Goal: Task Accomplishment & Management: Manage account settings

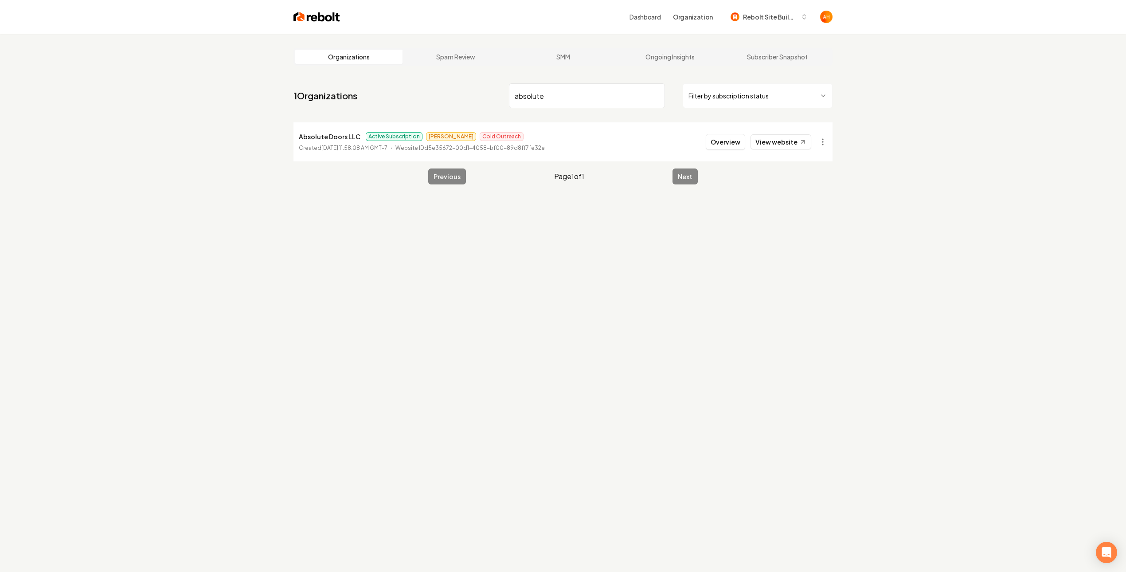
click at [565, 104] on input "absolute" at bounding box center [587, 95] width 156 height 25
click at [771, 144] on link "View website" at bounding box center [780, 141] width 61 height 15
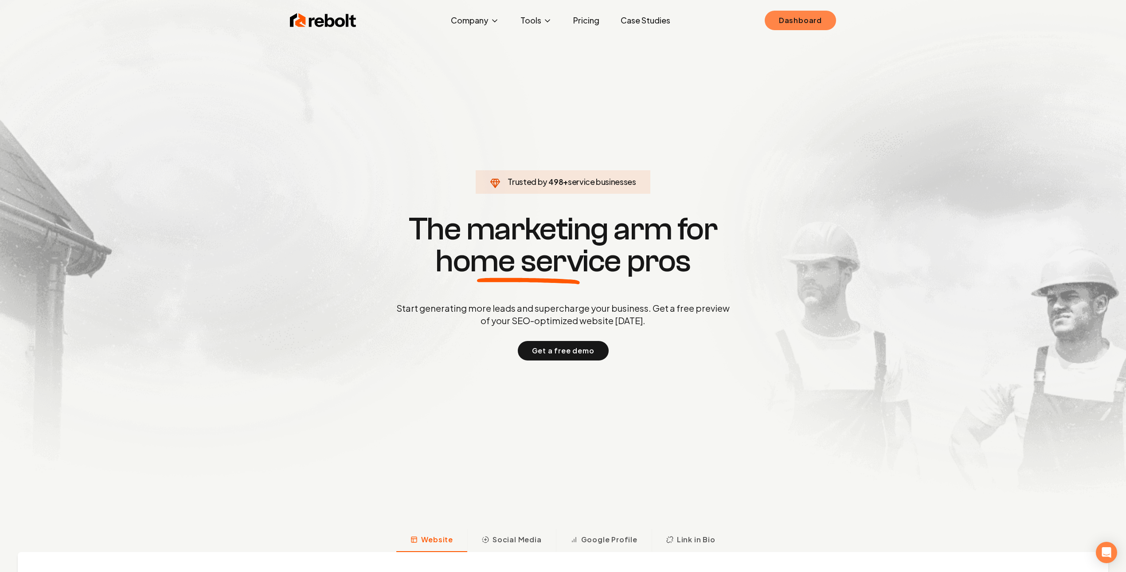
drag, startPoint x: 791, startPoint y: 19, endPoint x: 775, endPoint y: 19, distance: 15.1
click at [790, 19] on link "Dashboard" at bounding box center [799, 20] width 71 height 19
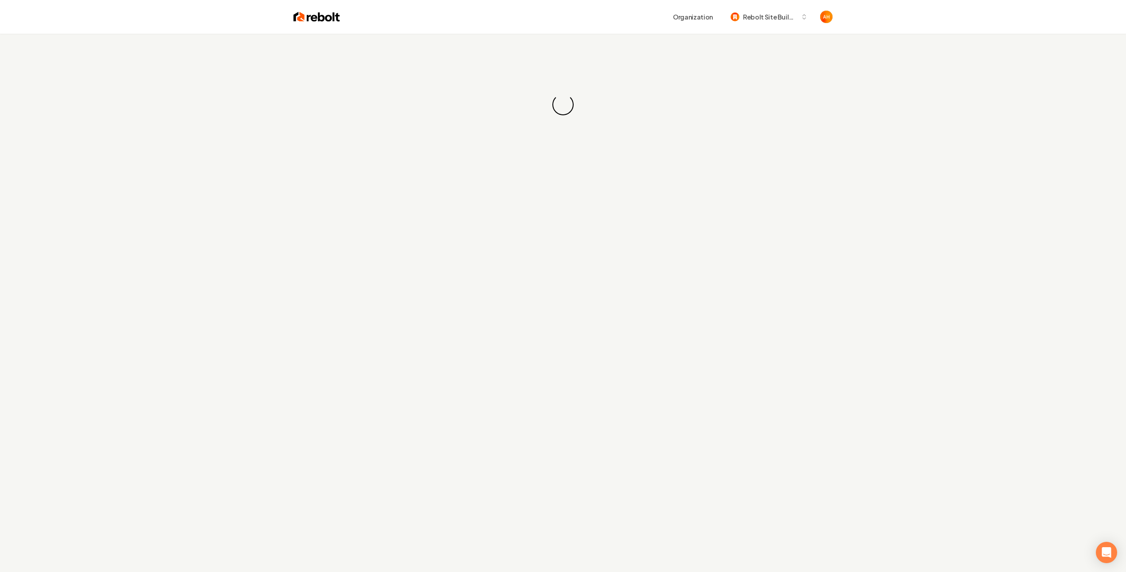
drag, startPoint x: 613, startPoint y: 28, endPoint x: 619, endPoint y: 48, distance: 20.9
click at [612, 27] on div "Organization Rebolt Site Builder" at bounding box center [562, 17] width 567 height 34
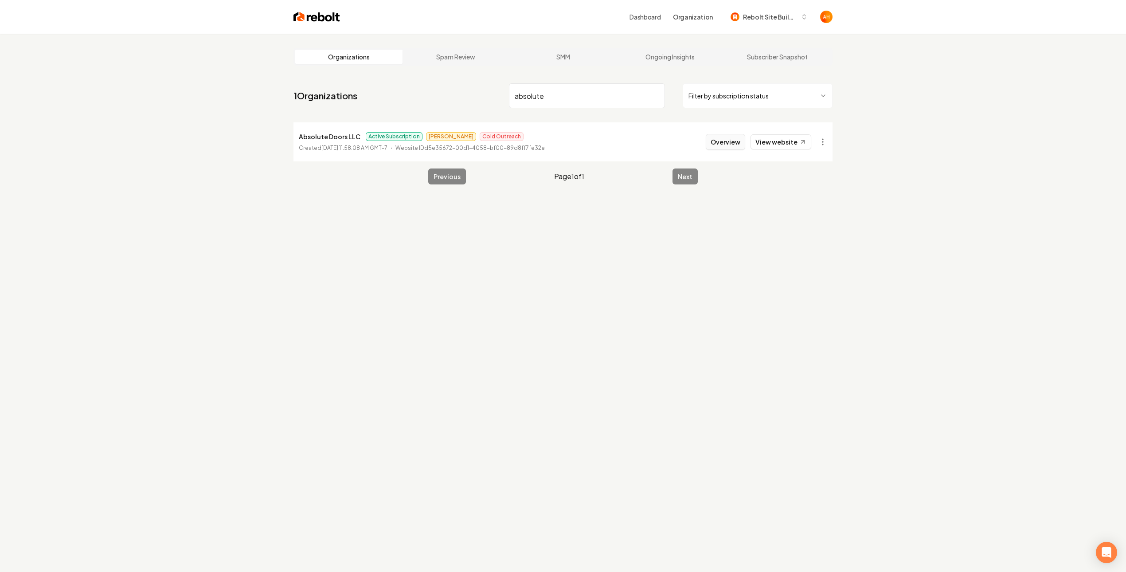
type input "absolute"
click at [716, 144] on button "Overview" at bounding box center [724, 142] width 39 height 16
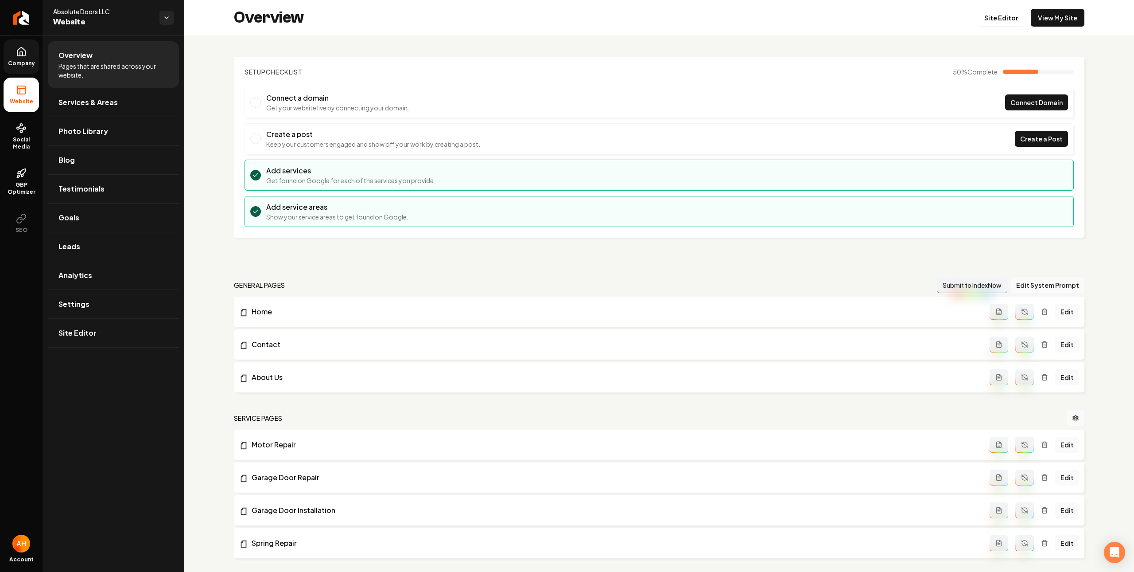
click at [10, 60] on span "Company" at bounding box center [21, 63] width 34 height 7
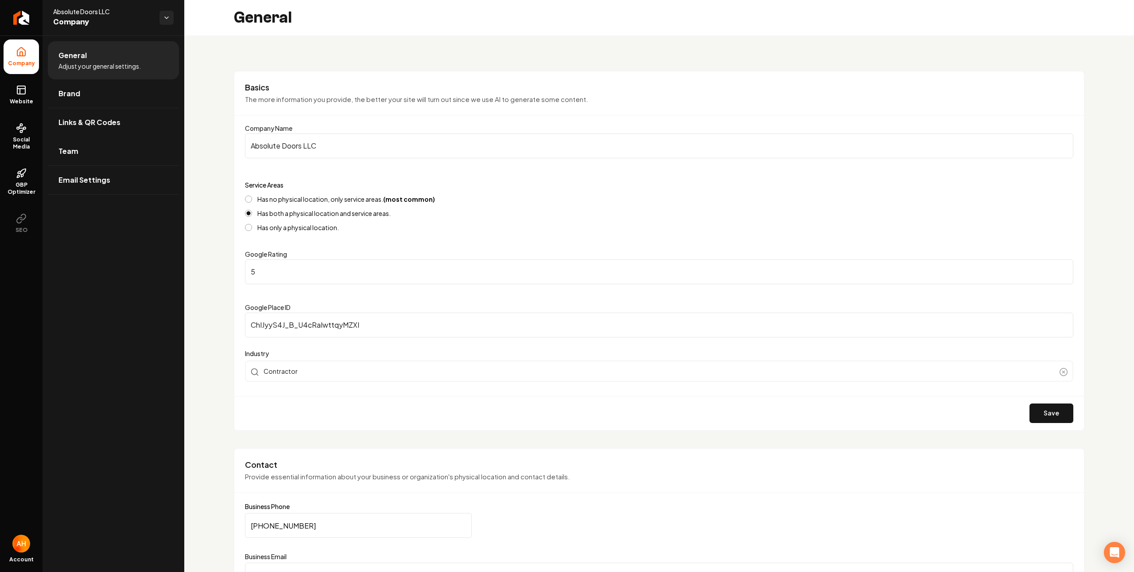
drag, startPoint x: 91, startPoint y: 148, endPoint x: 286, endPoint y: 191, distance: 200.1
click at [91, 148] on link "Team" at bounding box center [113, 151] width 131 height 28
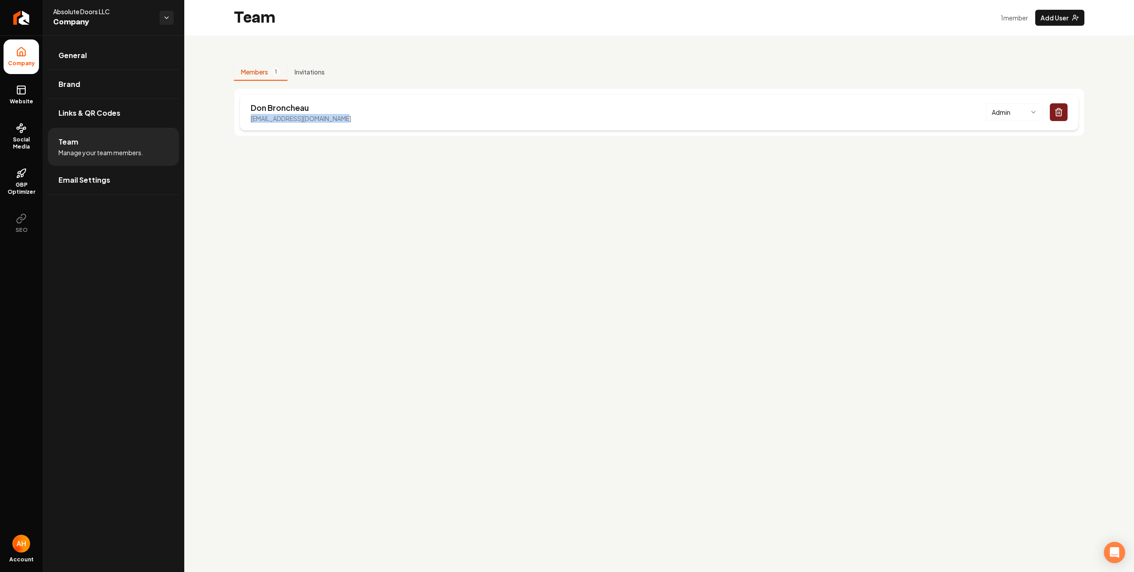
drag, startPoint x: 357, startPoint y: 121, endPoint x: 253, endPoint y: 117, distance: 104.2
click at [253, 117] on div "[PERSON_NAME] [EMAIL_ADDRESS][DOMAIN_NAME] Admin" at bounding box center [659, 112] width 839 height 36
click at [21, 99] on span "Website" at bounding box center [21, 101] width 31 height 7
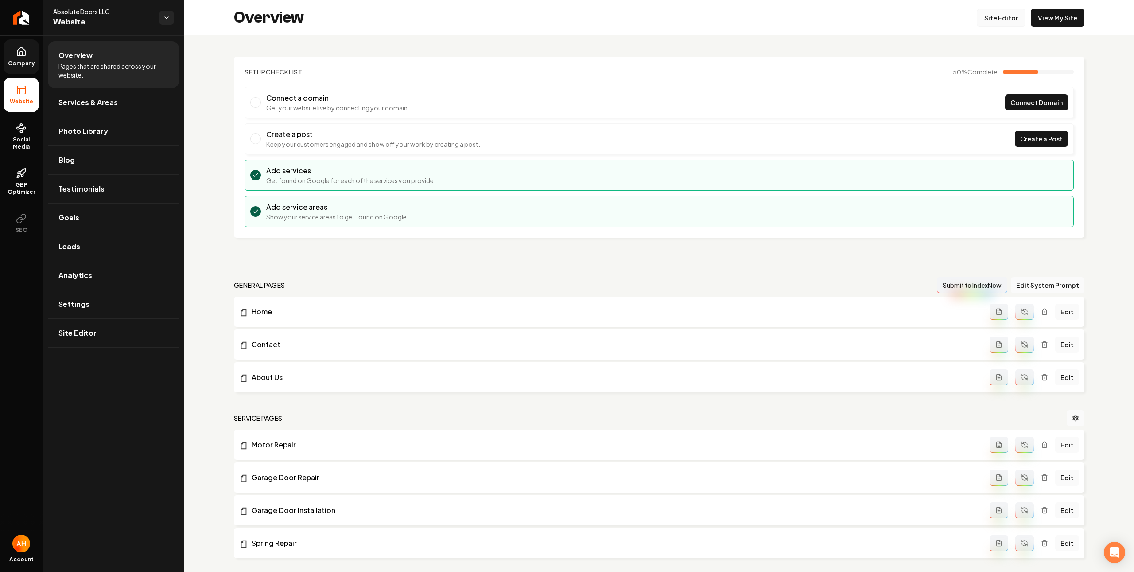
click at [1004, 17] on link "Site Editor" at bounding box center [1001, 18] width 49 height 18
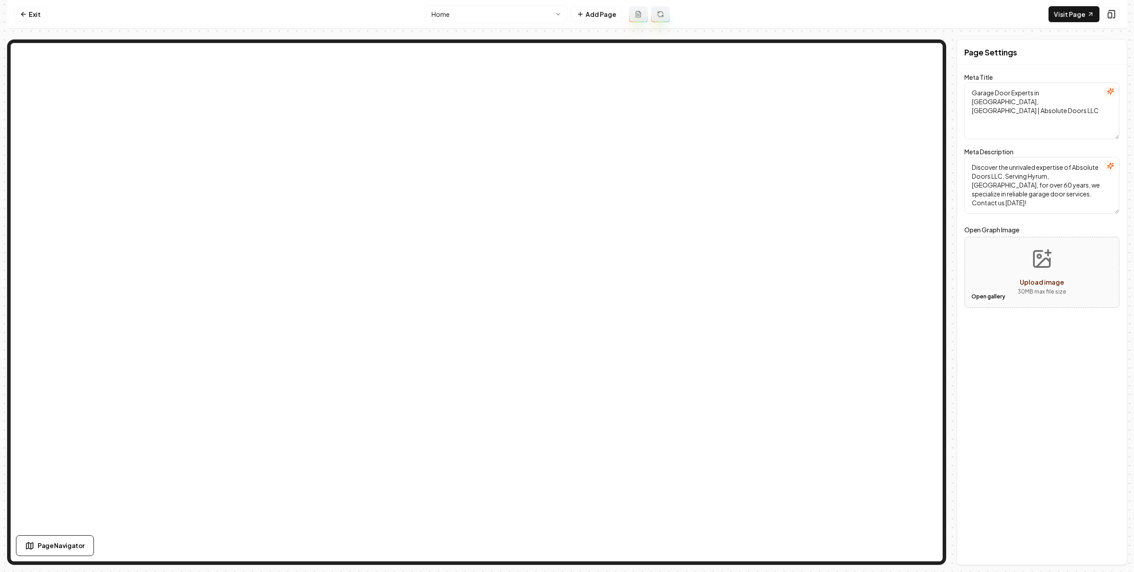
click at [515, 8] on html "Computer Required This feature is only available on a computer. Please switch t…" at bounding box center [567, 286] width 1134 height 572
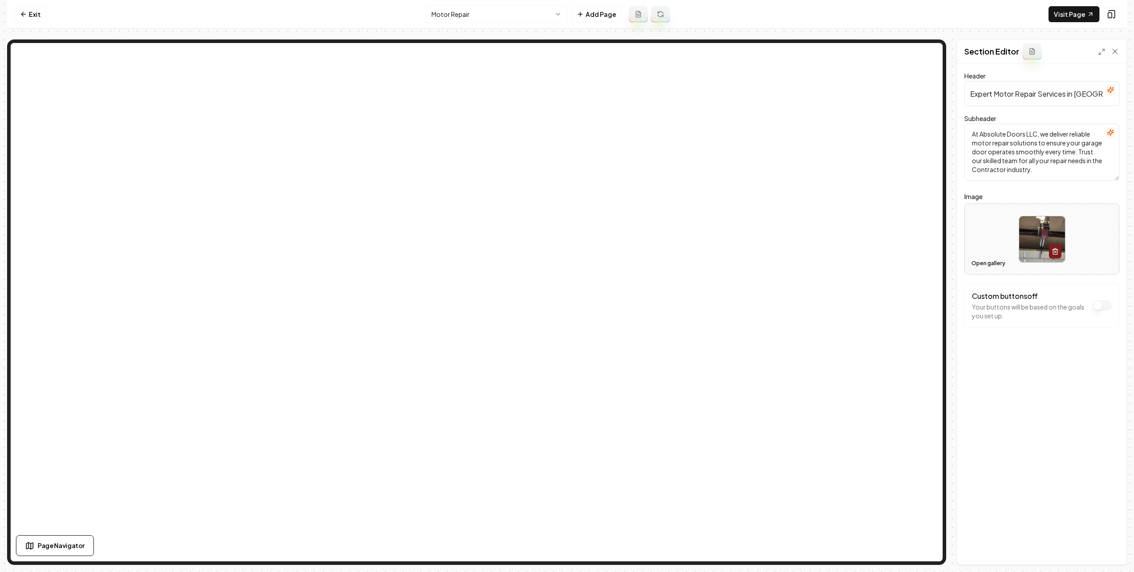
click at [977, 261] on button "Open gallery" at bounding box center [989, 263] width 40 height 14
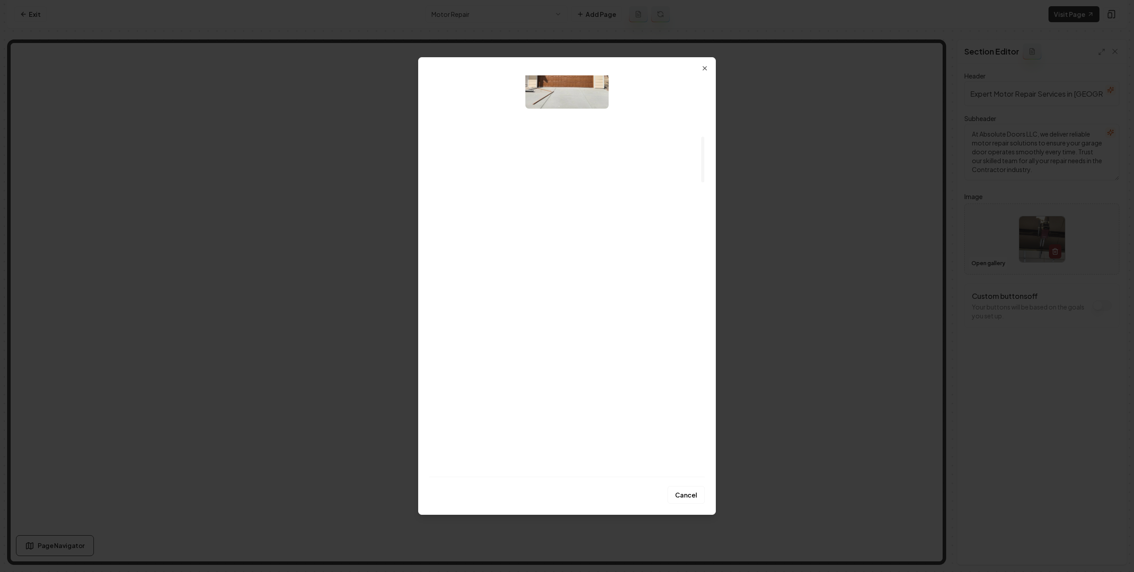
scroll to position [291, 0]
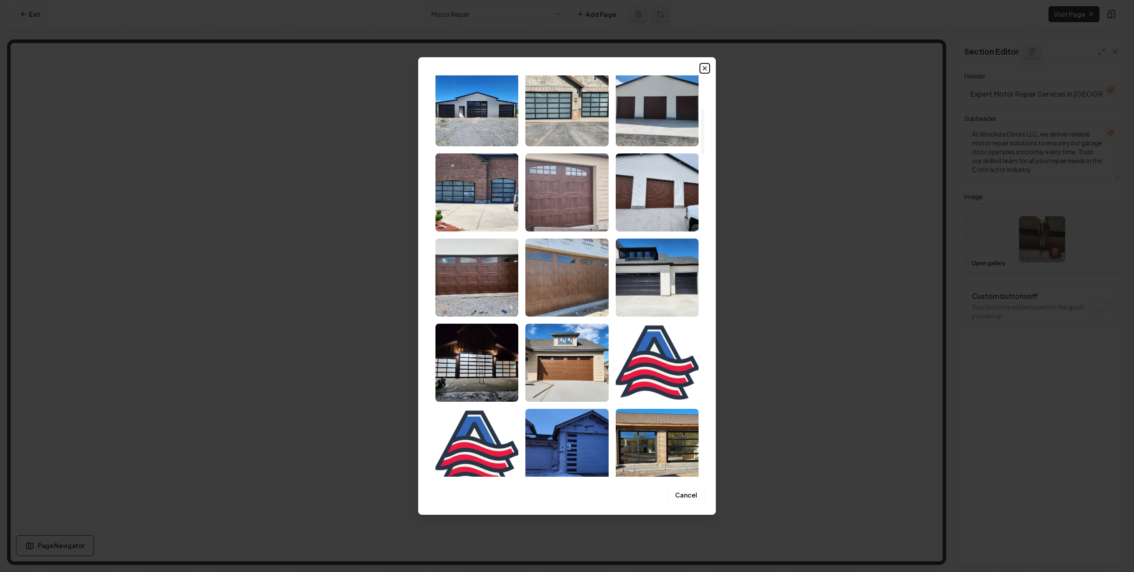
click at [703, 67] on icon "button" at bounding box center [704, 68] width 7 height 7
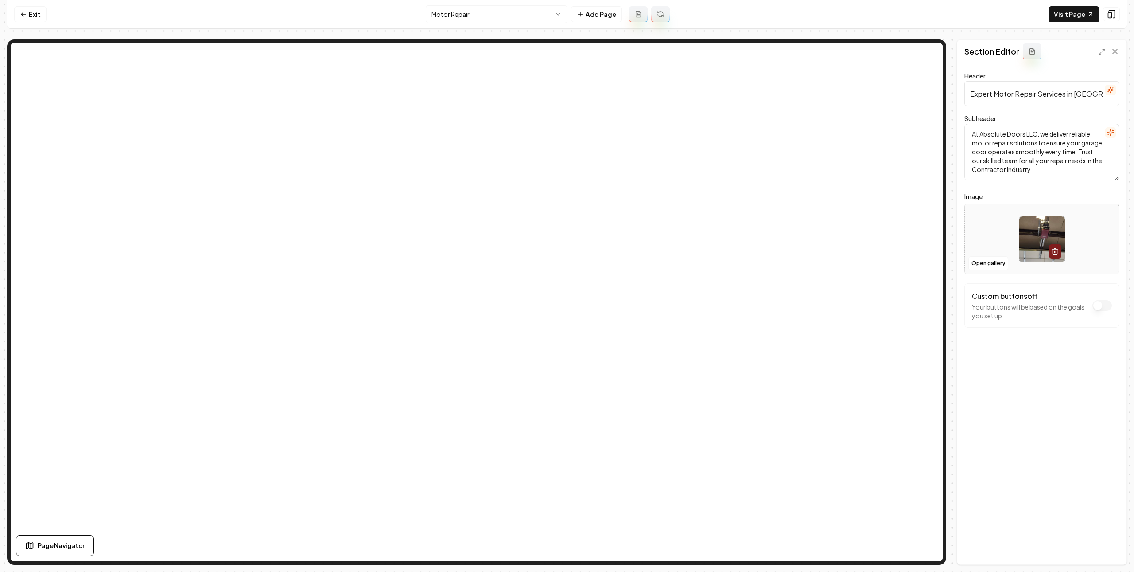
click at [463, 19] on html "Computer Required This feature is only available on a computer. Please switch t…" at bounding box center [567, 286] width 1134 height 572
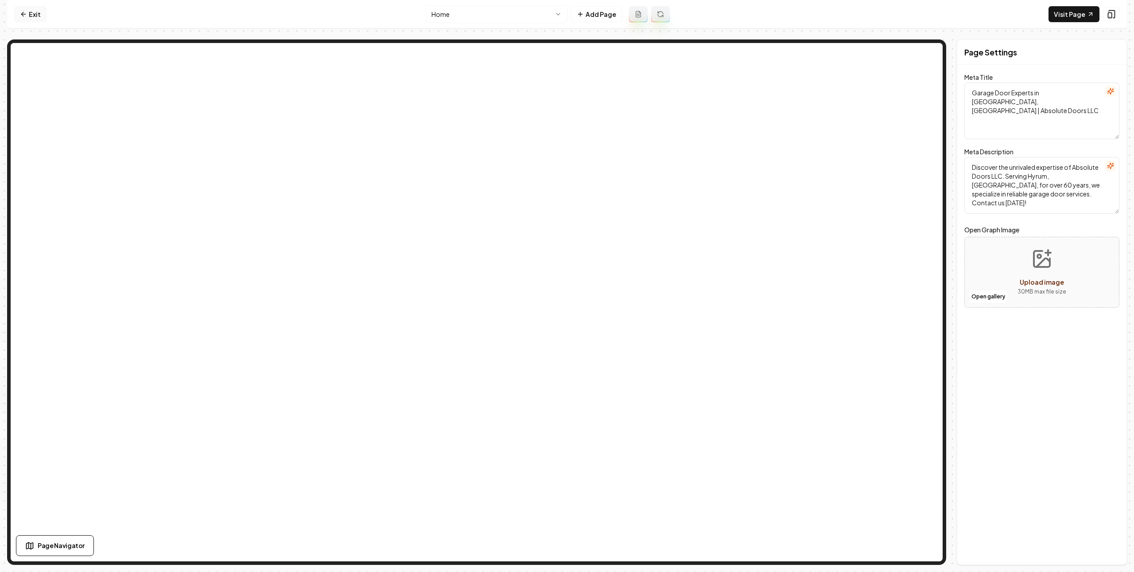
click at [44, 16] on link "Exit" at bounding box center [30, 14] width 32 height 16
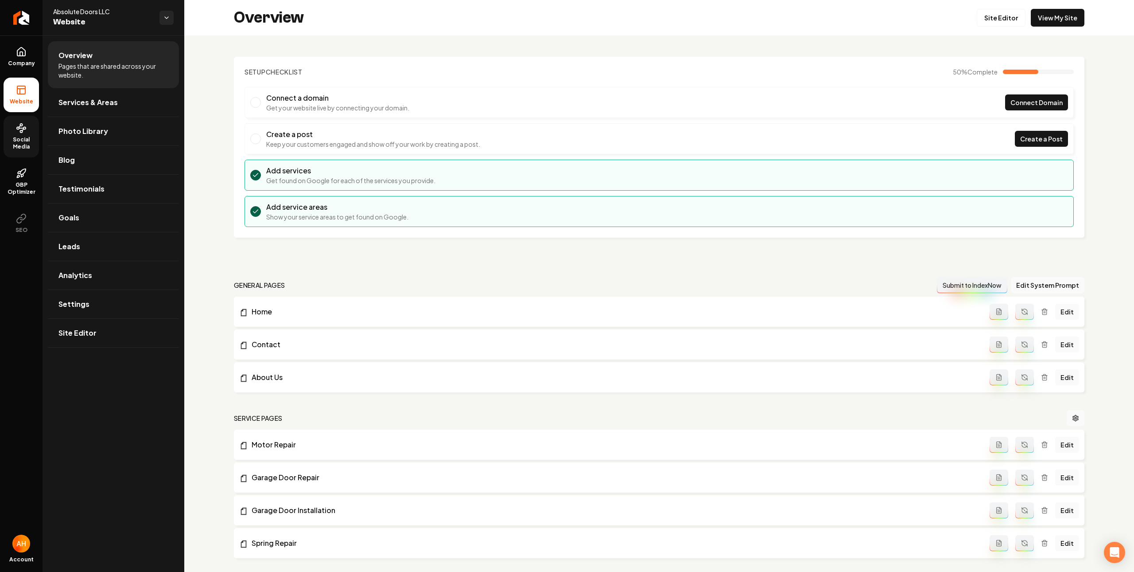
click at [30, 141] on span "Social Media" at bounding box center [21, 143] width 35 height 14
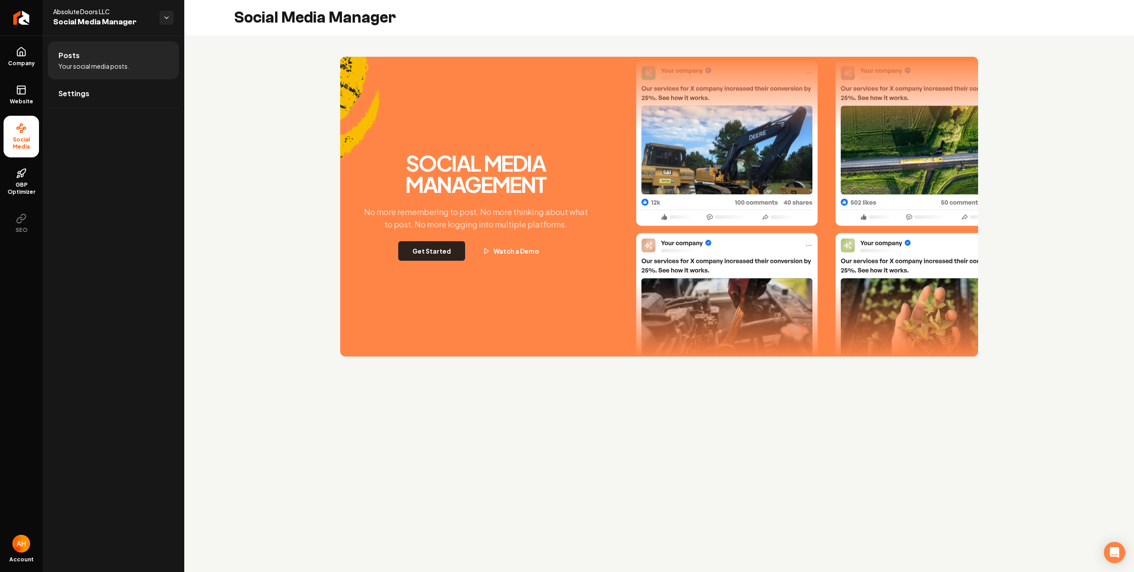
click at [435, 258] on button "Get Started" at bounding box center [431, 250] width 67 height 19
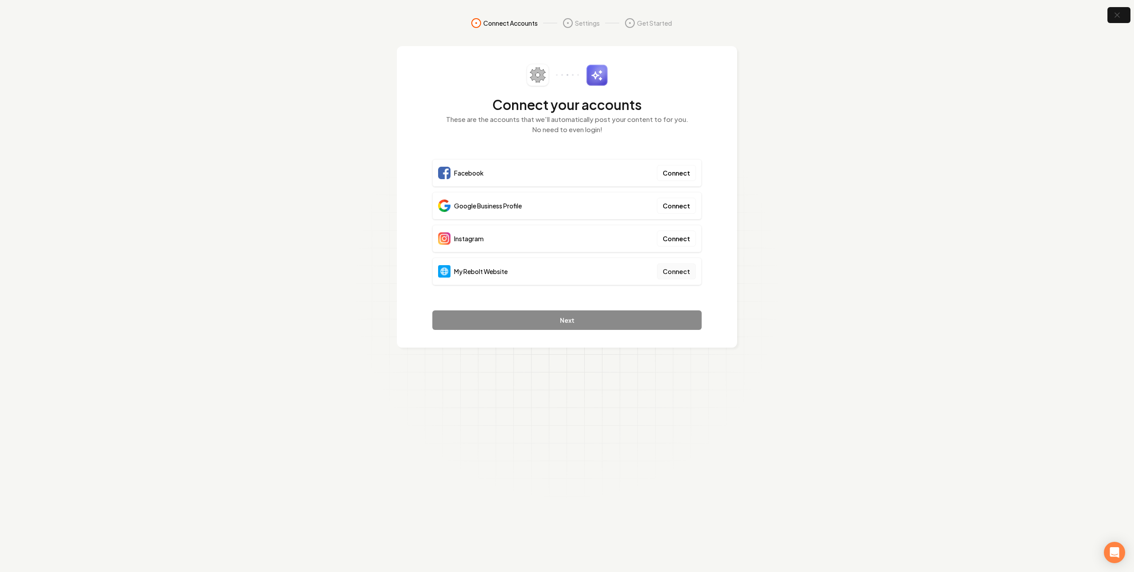
click at [682, 269] on button "Connect" at bounding box center [676, 271] width 39 height 16
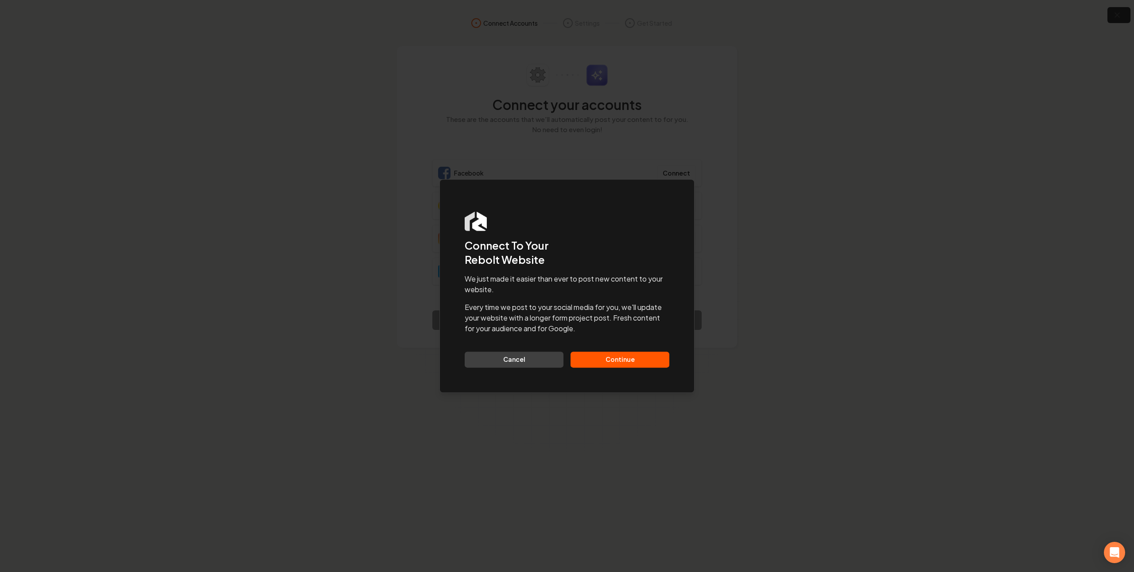
click at [633, 365] on button "Continue" at bounding box center [620, 359] width 99 height 16
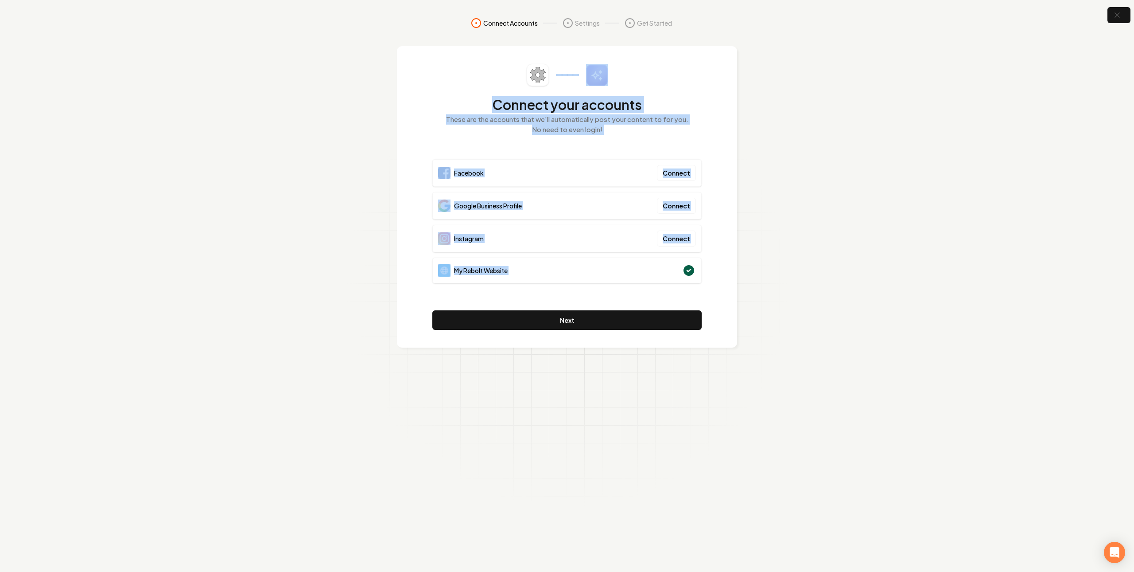
drag, startPoint x: 497, startPoint y: 143, endPoint x: 645, endPoint y: 223, distance: 168.3
click at [703, 312] on div "Connect your accounts These are the accounts that we'll automatically post your…" at bounding box center [567, 196] width 340 height 301
click at [500, 148] on div "Connect your accounts These are the accounts that we'll automatically post your…" at bounding box center [567, 197] width 269 height 266
drag, startPoint x: 443, startPoint y: 110, endPoint x: 638, endPoint y: 279, distance: 258.2
click at [638, 279] on div "Connect your accounts These are the accounts that we'll automatically post your…" at bounding box center [567, 197] width 269 height 266
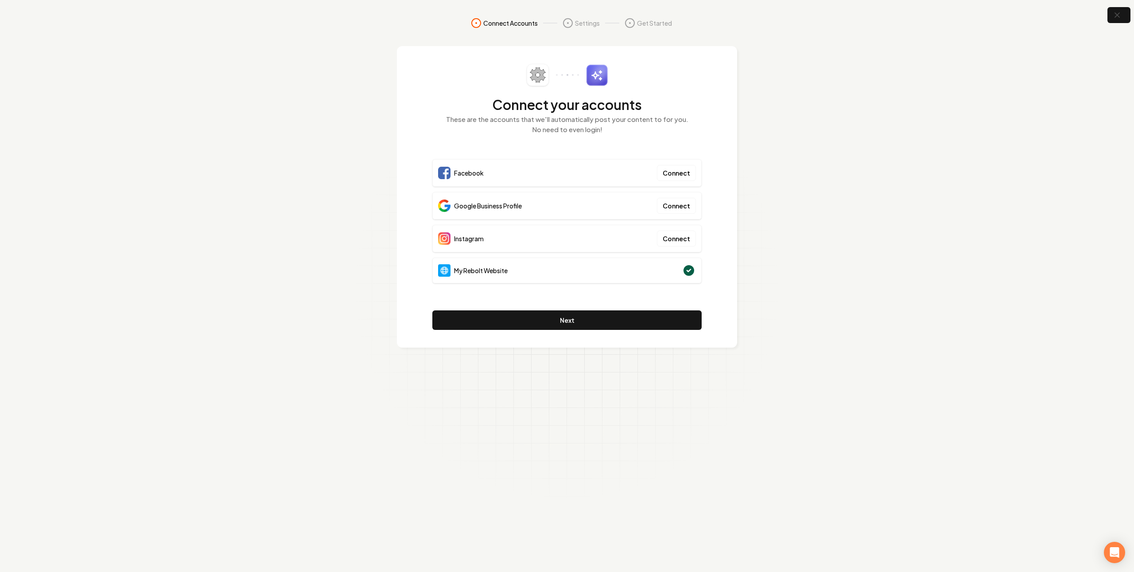
click at [766, 284] on section "Connect Accounts Settings Get Started Connect your accounts These are the accou…" at bounding box center [567, 286] width 1134 height 572
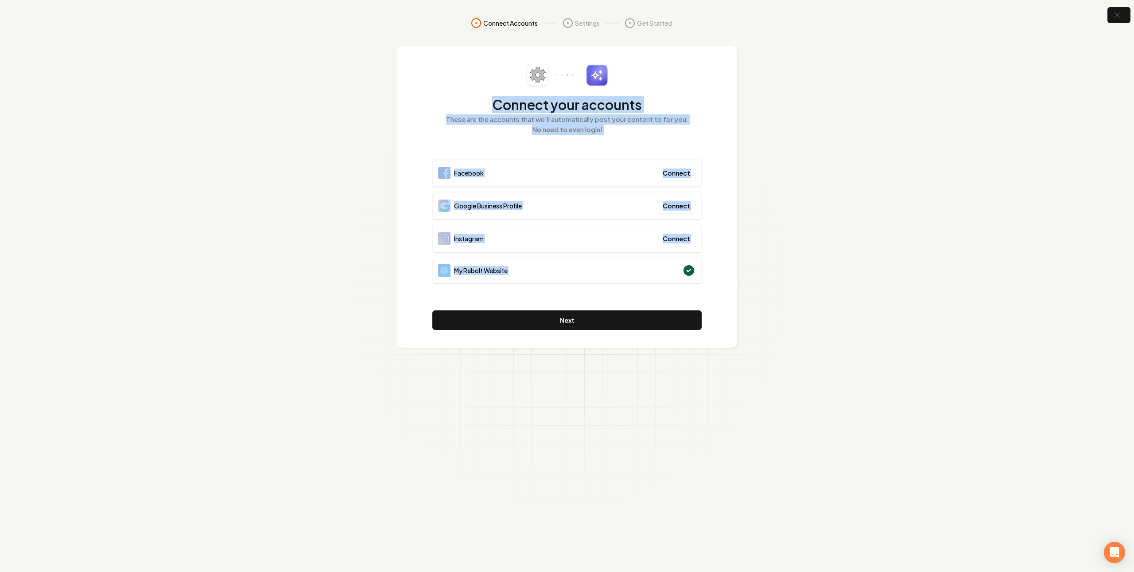
drag, startPoint x: 643, startPoint y: 222, endPoint x: 444, endPoint y: 91, distance: 238.6
click at [444, 91] on div "Connect your accounts These are the accounts that we'll automatically post your…" at bounding box center [567, 196] width 340 height 301
drag, startPoint x: 460, startPoint y: 94, endPoint x: 602, endPoint y: 269, distance: 225.3
click at [602, 269] on div "Connect your accounts These are the accounts that we'll automatically post your…" at bounding box center [567, 197] width 269 height 266
click at [493, 134] on p "These are the accounts that we'll automatically post your content to for you. N…" at bounding box center [567, 124] width 269 height 20
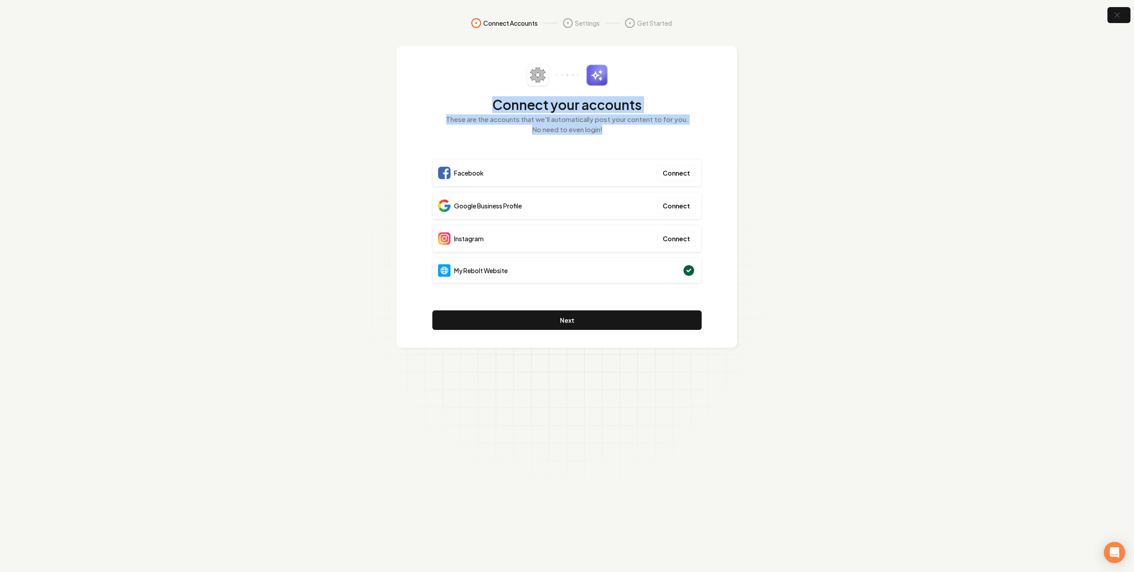
drag, startPoint x: 490, startPoint y: 105, endPoint x: 600, endPoint y: 147, distance: 117.9
click at [600, 147] on div "Connect your accounts These are the accounts that we'll automatically post your…" at bounding box center [567, 197] width 269 height 266
click at [604, 131] on p "These are the accounts that we'll automatically post your content to for you. N…" at bounding box center [567, 124] width 269 height 20
click at [605, 131] on p "These are the accounts that we'll automatically post your content to for you. N…" at bounding box center [567, 124] width 269 height 20
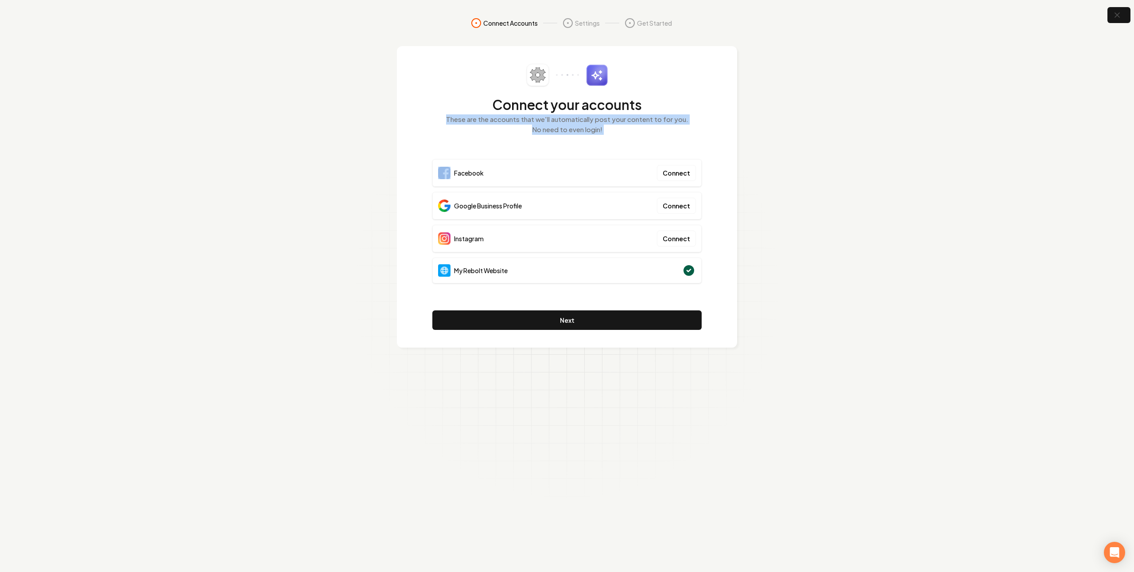
drag, startPoint x: 639, startPoint y: 125, endPoint x: 636, endPoint y: 121, distance: 5.6
click at [639, 125] on p "These are the accounts that we'll automatically post your content to for you. N…" at bounding box center [567, 124] width 269 height 20
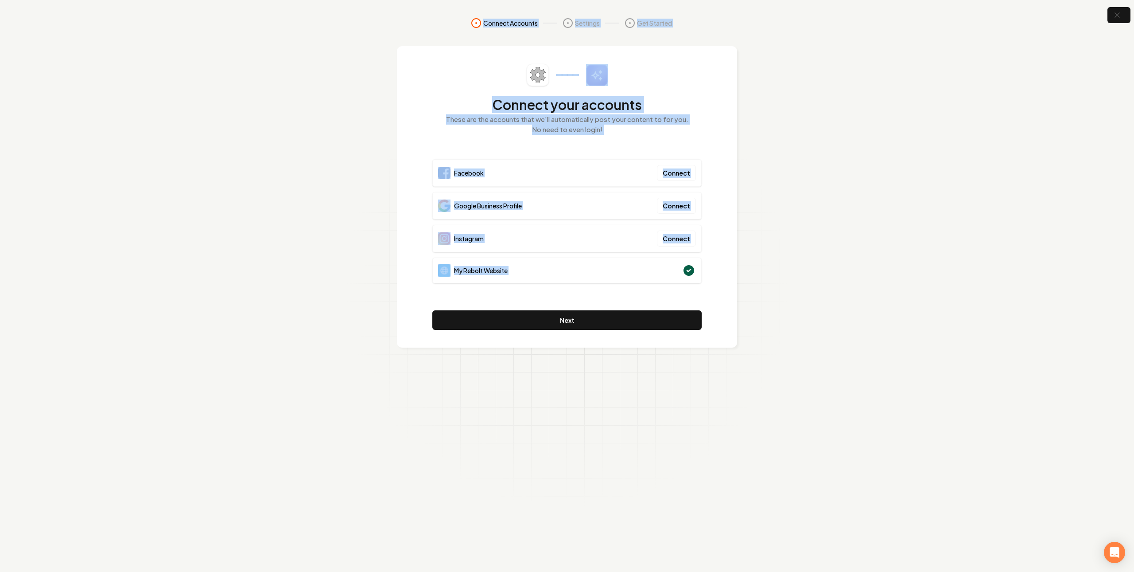
drag, startPoint x: 453, startPoint y: 34, endPoint x: 683, endPoint y: 278, distance: 335.1
click at [676, 282] on section "Connect Accounts Settings Get Started Connect your accounts These are the accou…" at bounding box center [567, 286] width 1134 height 572
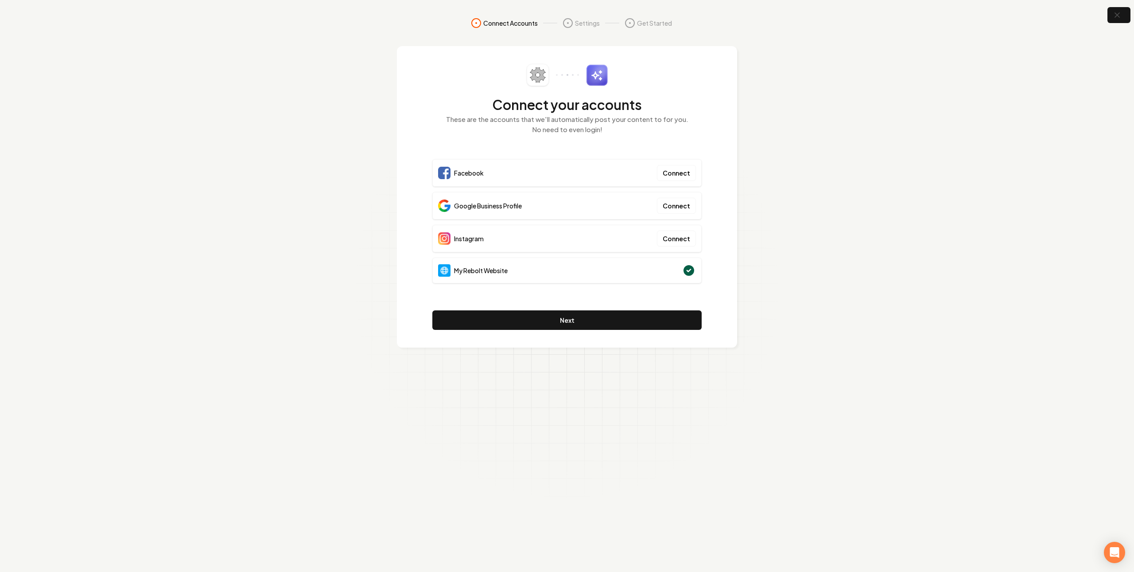
click at [714, 278] on div "Connect your accounts These are the accounts that we'll automatically post your…" at bounding box center [567, 196] width 340 height 301
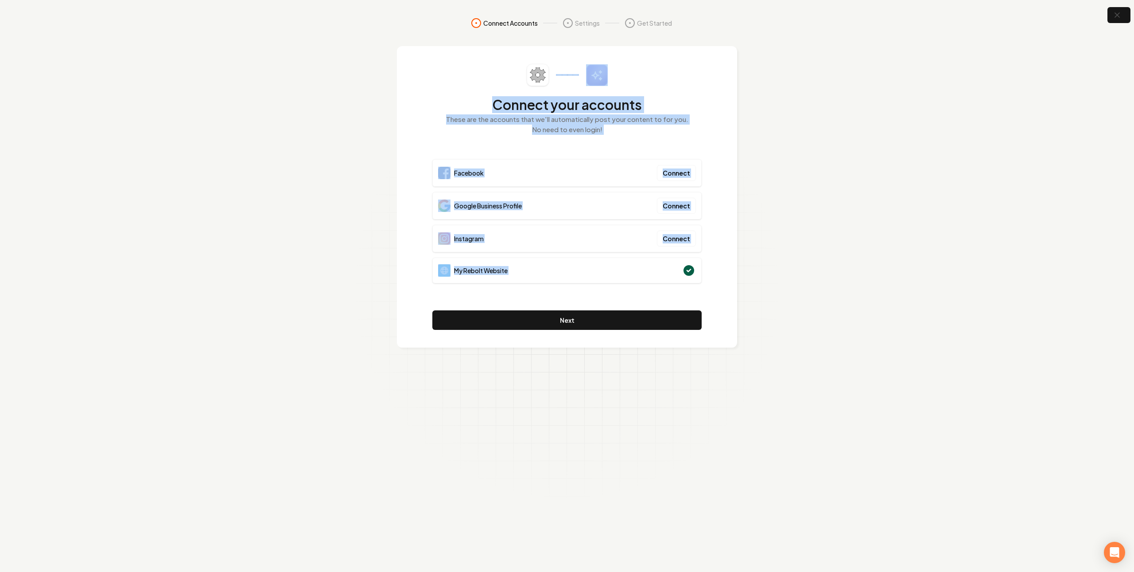
drag, startPoint x: 722, startPoint y: 283, endPoint x: 472, endPoint y: 78, distance: 323.1
click at [472, 81] on div "Connect your accounts These are the accounts that we'll automatically post your…" at bounding box center [567, 196] width 340 height 301
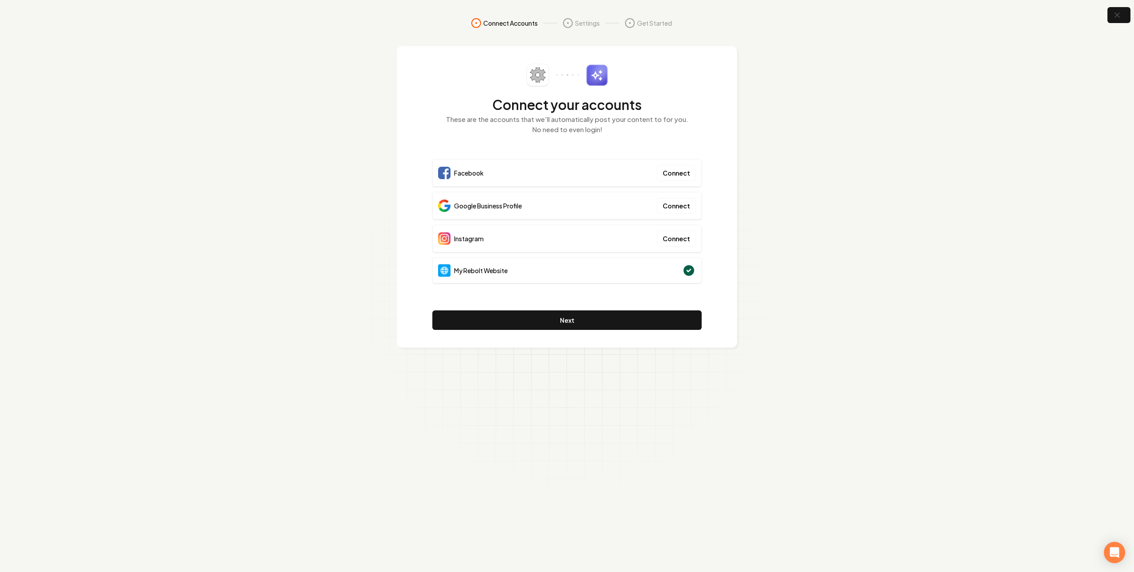
click at [474, 73] on div "Connect your accounts These are the accounts that we'll automatically post your…" at bounding box center [567, 104] width 269 height 81
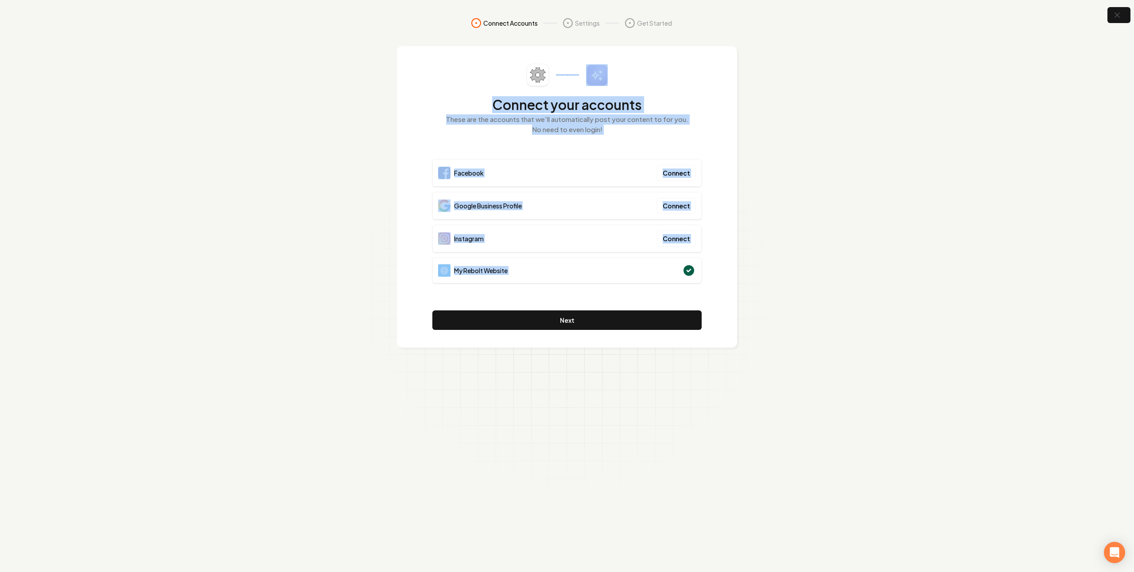
drag, startPoint x: 491, startPoint y: 103, endPoint x: 579, endPoint y: 219, distance: 146.1
click at [600, 256] on div "Connect your accounts These are the accounts that we'll automatically post your…" at bounding box center [567, 197] width 269 height 266
drag, startPoint x: 706, startPoint y: 167, endPoint x: 729, endPoint y: 121, distance: 51.1
click at [707, 164] on div "Connect your accounts These are the accounts that we'll automatically post your…" at bounding box center [567, 196] width 340 height 301
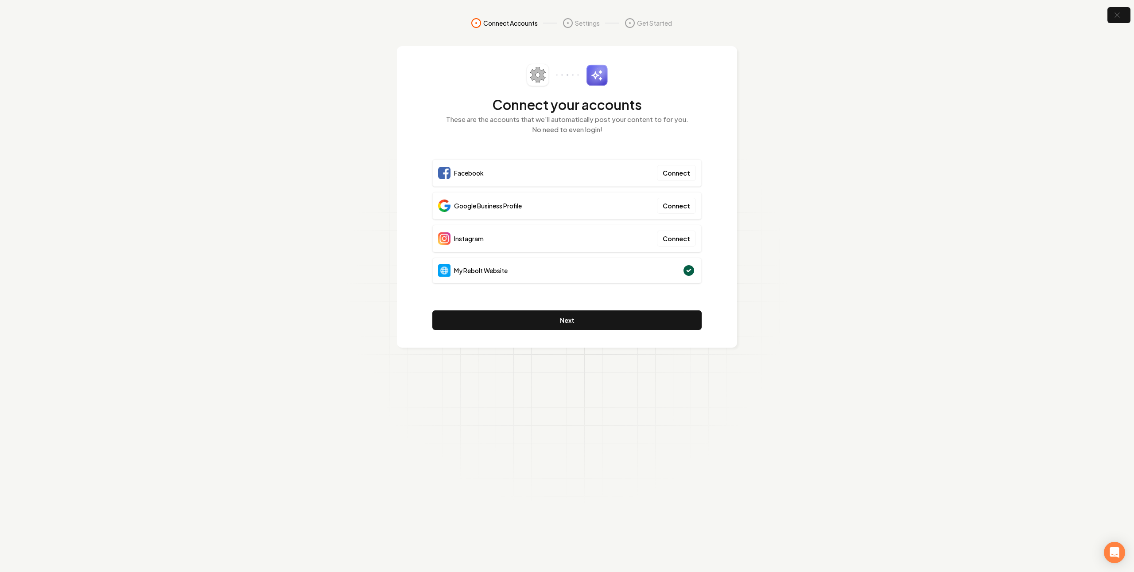
click at [831, 94] on section "Connect Accounts Settings Get Started Connect your accounts These are the accou…" at bounding box center [567, 286] width 1134 height 572
click at [1116, 12] on icon "button" at bounding box center [1117, 15] width 11 height 11
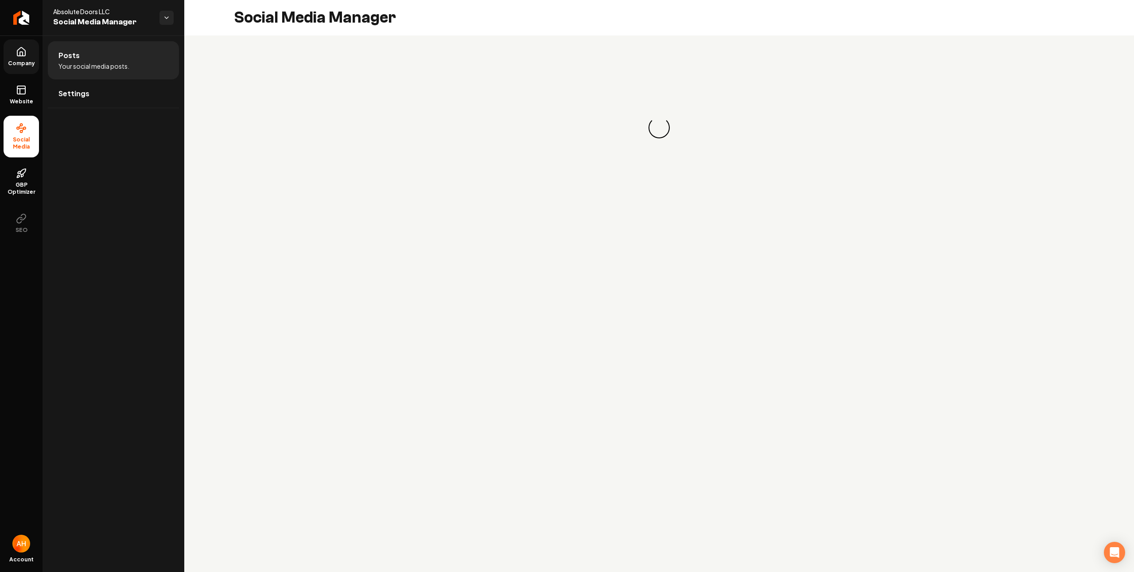
click at [21, 59] on link "Company" at bounding box center [21, 56] width 35 height 35
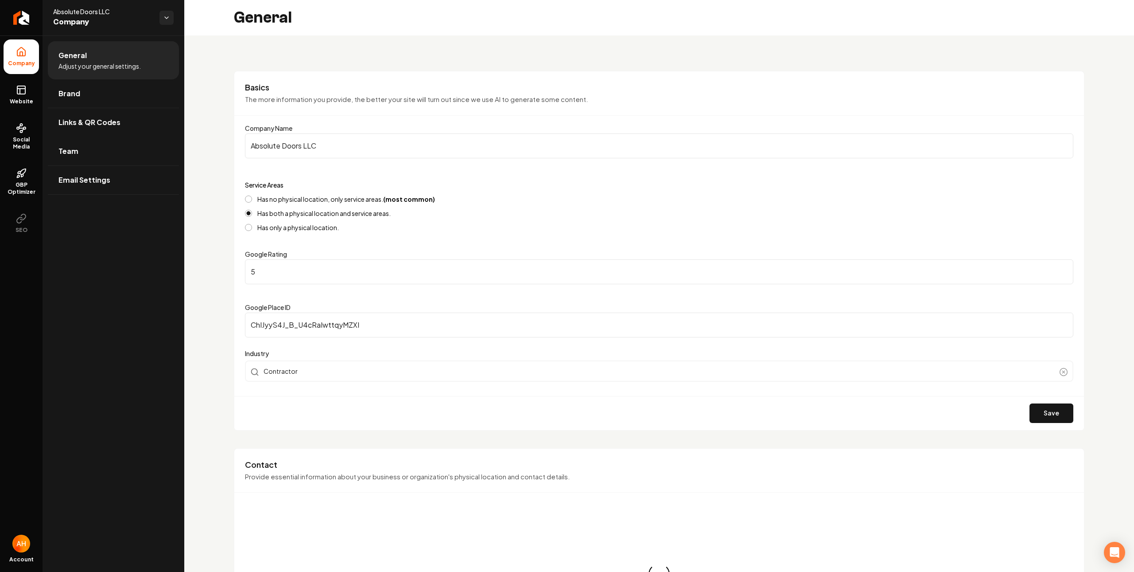
drag, startPoint x: 101, startPoint y: 149, endPoint x: 309, endPoint y: 169, distance: 209.2
click at [101, 149] on link "Team" at bounding box center [113, 151] width 131 height 28
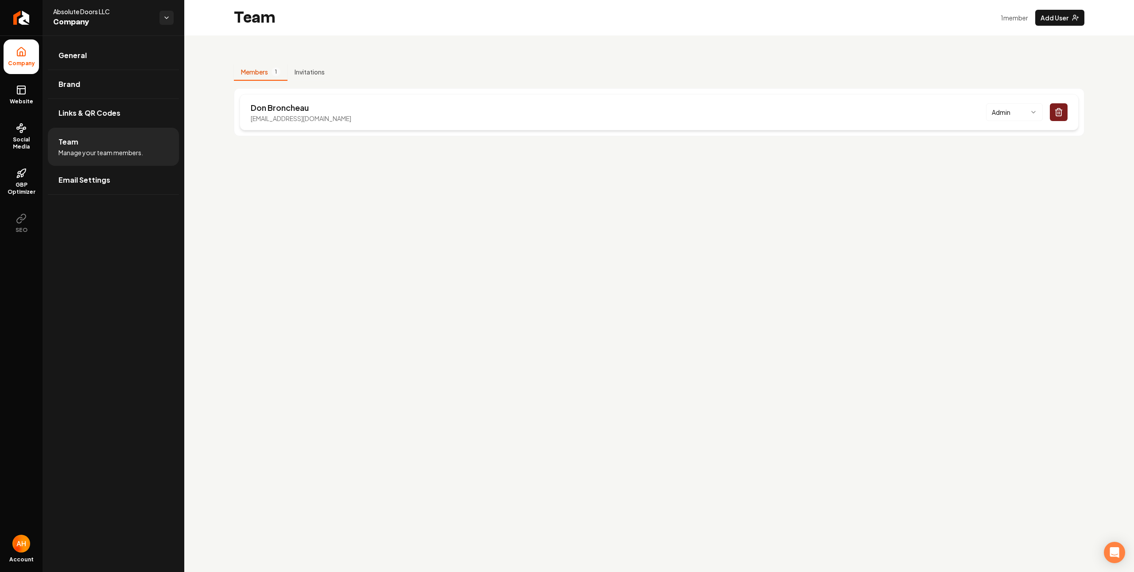
click at [327, 113] on p "Don Broncheau" at bounding box center [301, 107] width 101 height 12
click at [326, 114] on p "absolute.doors123@gmail.com" at bounding box center [301, 118] width 101 height 9
copy p "absolute.doors123@gmail.com"
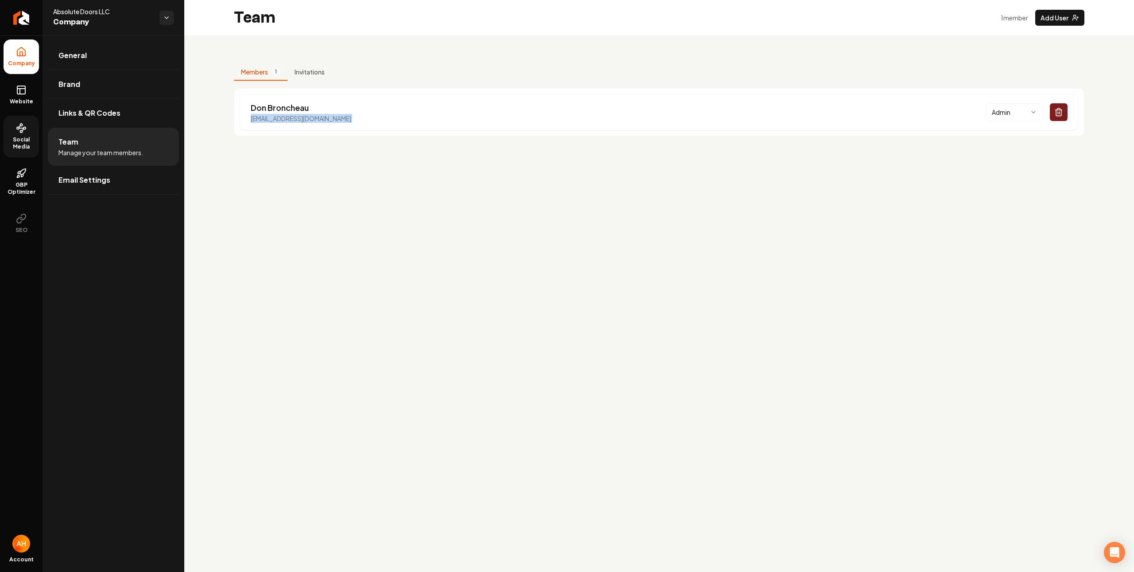
click at [20, 126] on icon at bounding box center [20, 126] width 2 height 2
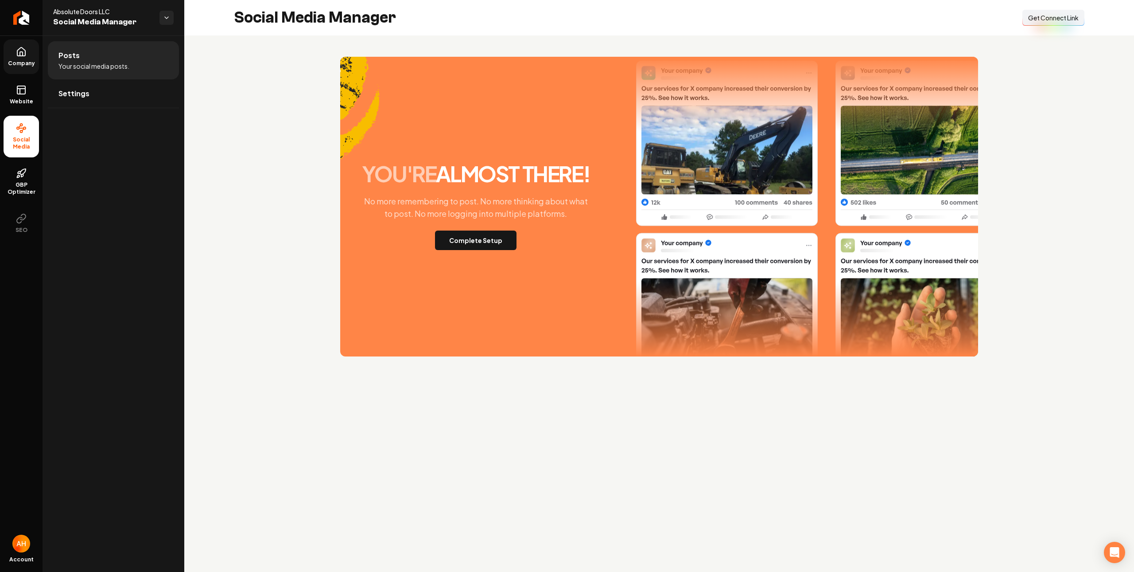
click at [1067, 10] on button "Connect Link Get Connect Link" at bounding box center [1054, 18] width 62 height 16
click at [484, 244] on button "Complete Setup" at bounding box center [476, 239] width 82 height 19
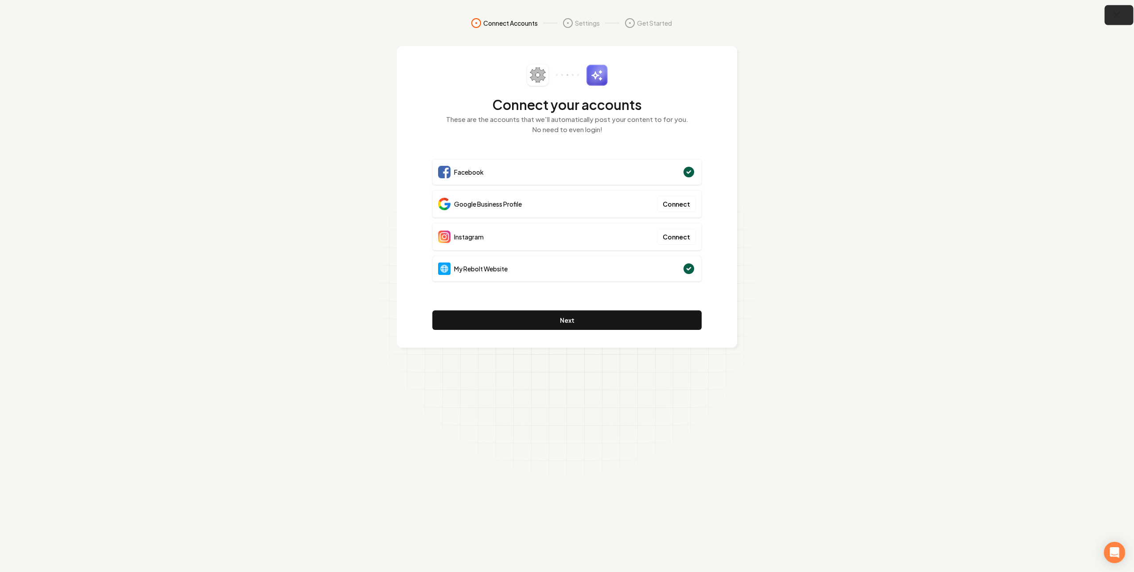
click at [1118, 21] on button "button" at bounding box center [1119, 15] width 29 height 20
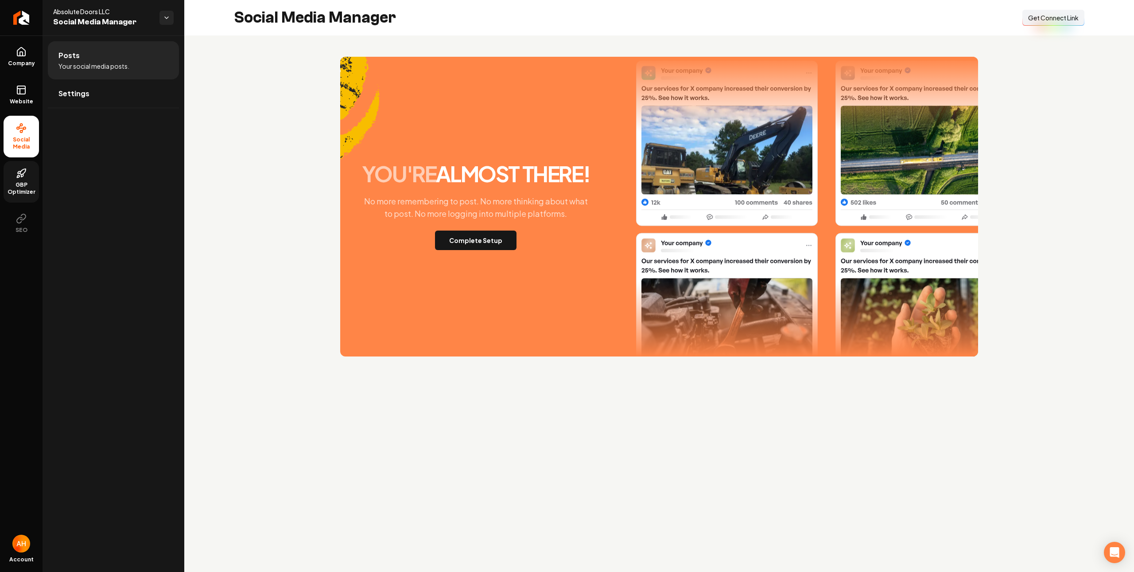
click at [36, 189] on span "GBP Optimizer" at bounding box center [21, 188] width 35 height 14
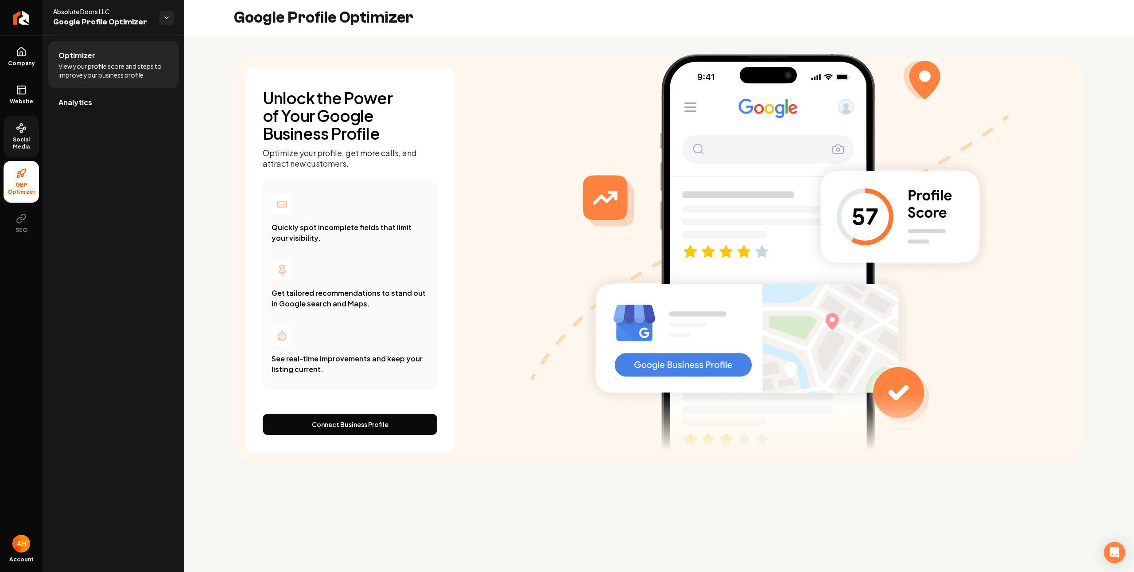
click at [21, 118] on link "Social Media" at bounding box center [21, 137] width 35 height 42
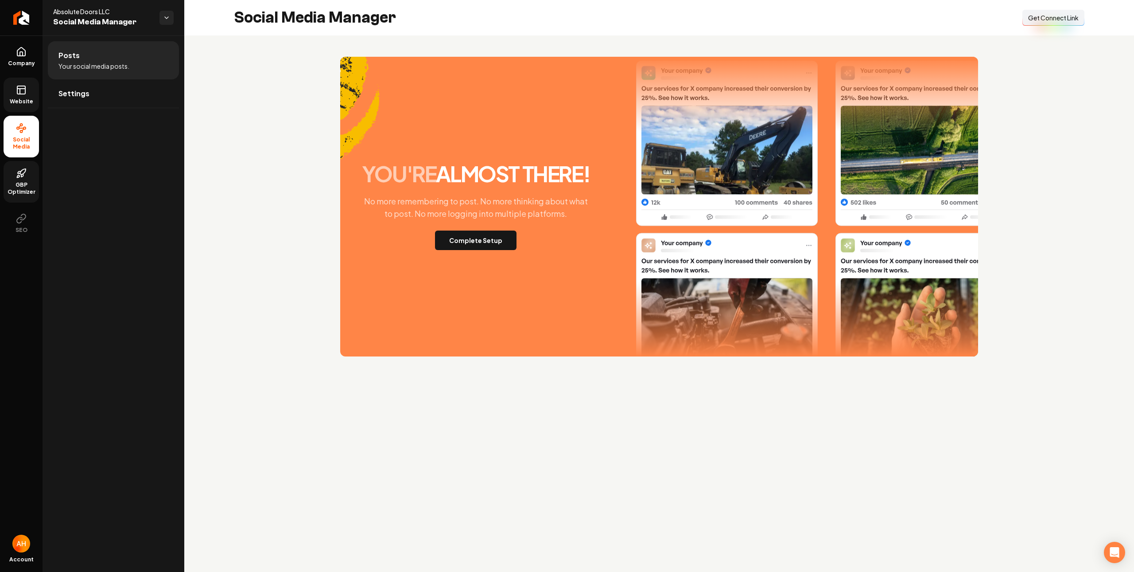
click at [23, 93] on icon at bounding box center [21, 90] width 11 height 11
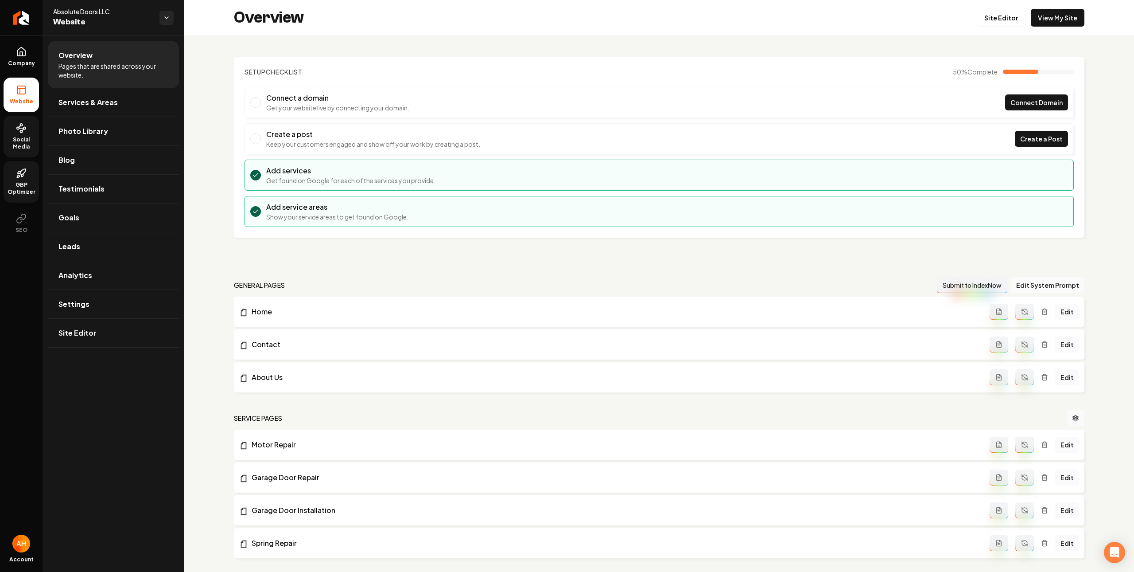
click at [34, 138] on span "Social Media" at bounding box center [21, 143] width 35 height 14
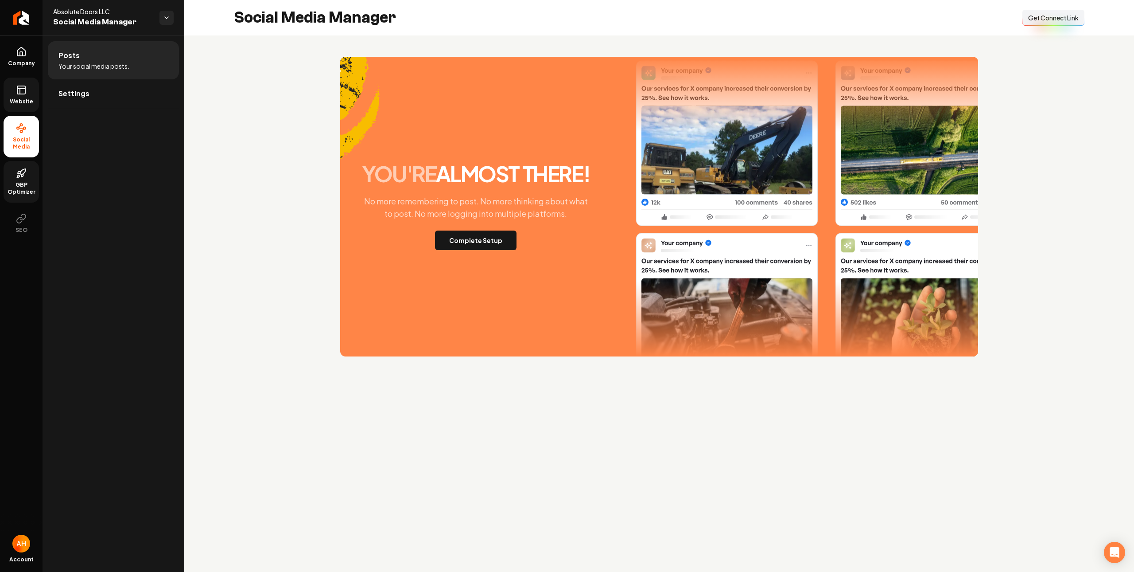
click at [496, 250] on div "you're almost there! No more remembering to post. No more thinking about what t…" at bounding box center [659, 207] width 638 height 300
click at [495, 246] on button "Complete Setup" at bounding box center [476, 239] width 82 height 19
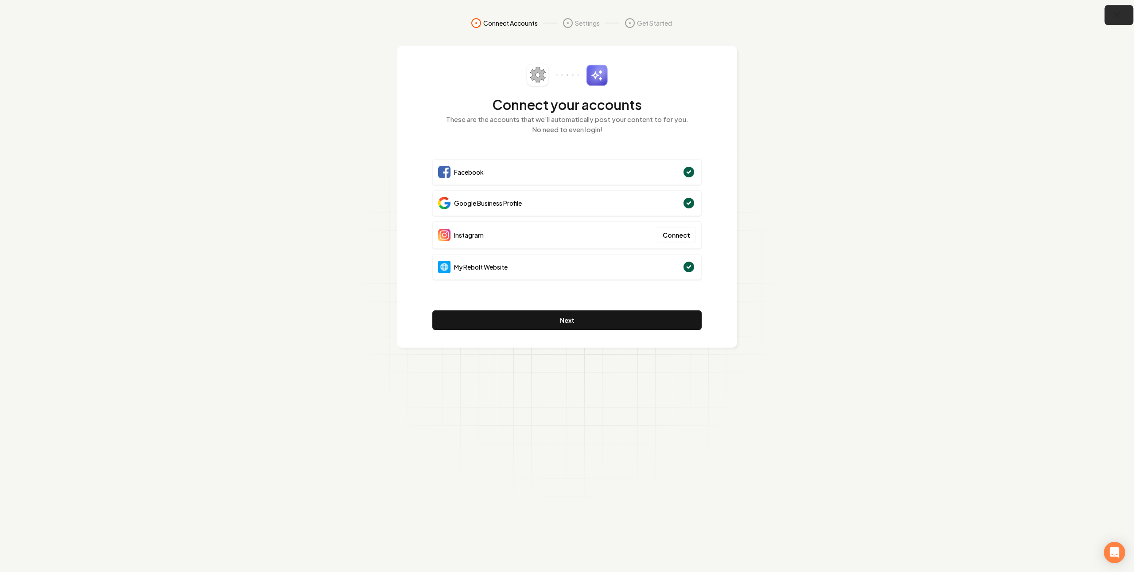
click at [1108, 16] on button "button" at bounding box center [1119, 15] width 29 height 20
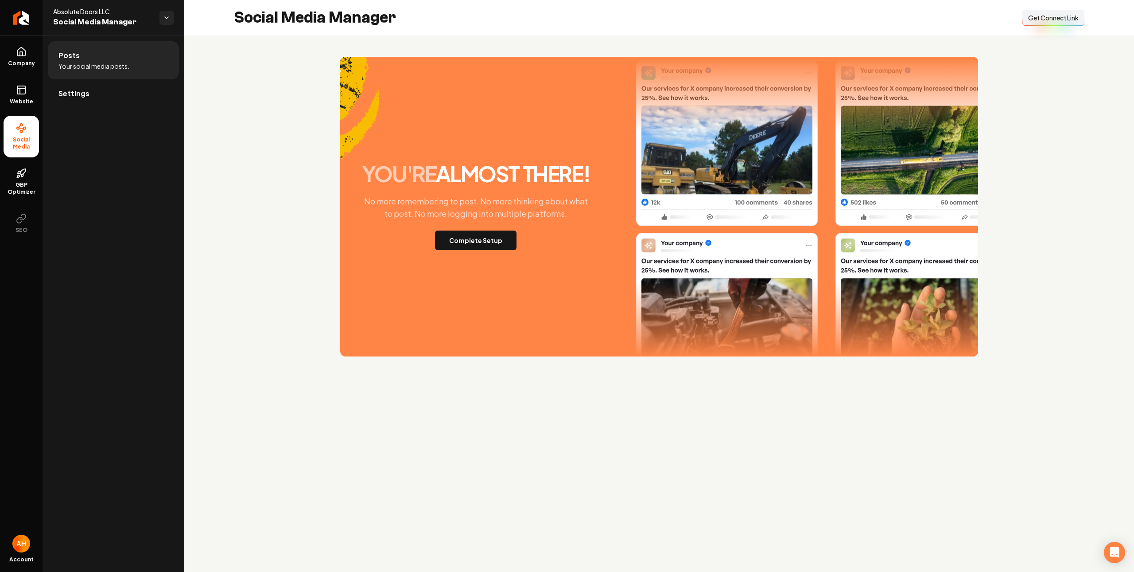
click at [366, 164] on span "you're" at bounding box center [399, 173] width 74 height 27
click at [454, 239] on button "Complete Setup" at bounding box center [476, 239] width 82 height 19
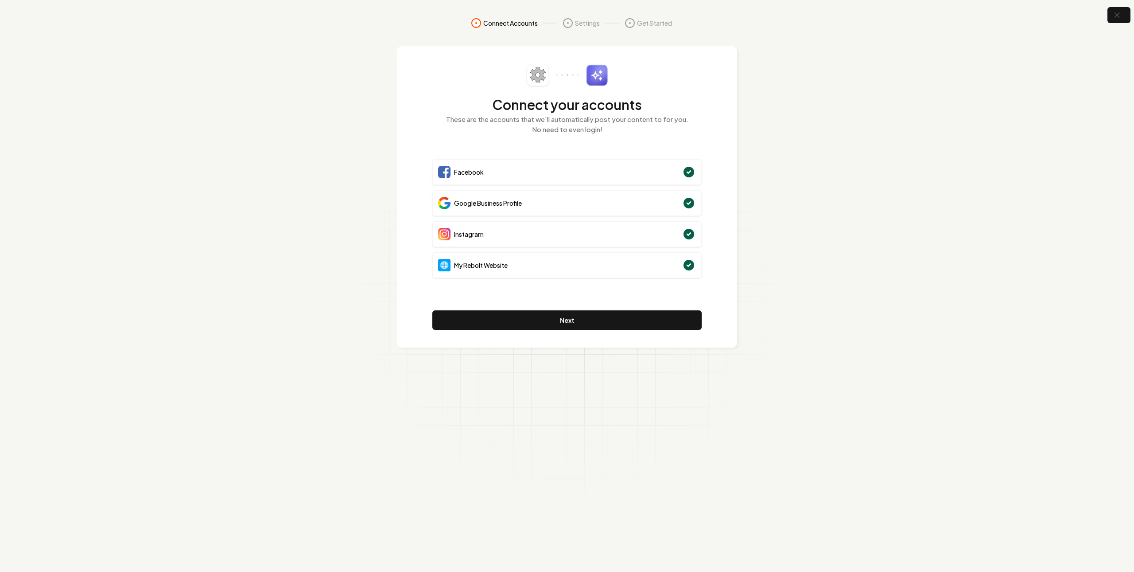
click at [740, 149] on section "Connect Accounts Settings Get Started Connect your accounts These are the accou…" at bounding box center [567, 286] width 1134 height 572
click at [685, 234] on circle at bounding box center [689, 234] width 12 height 12
click at [686, 233] on circle at bounding box center [689, 234] width 12 height 12
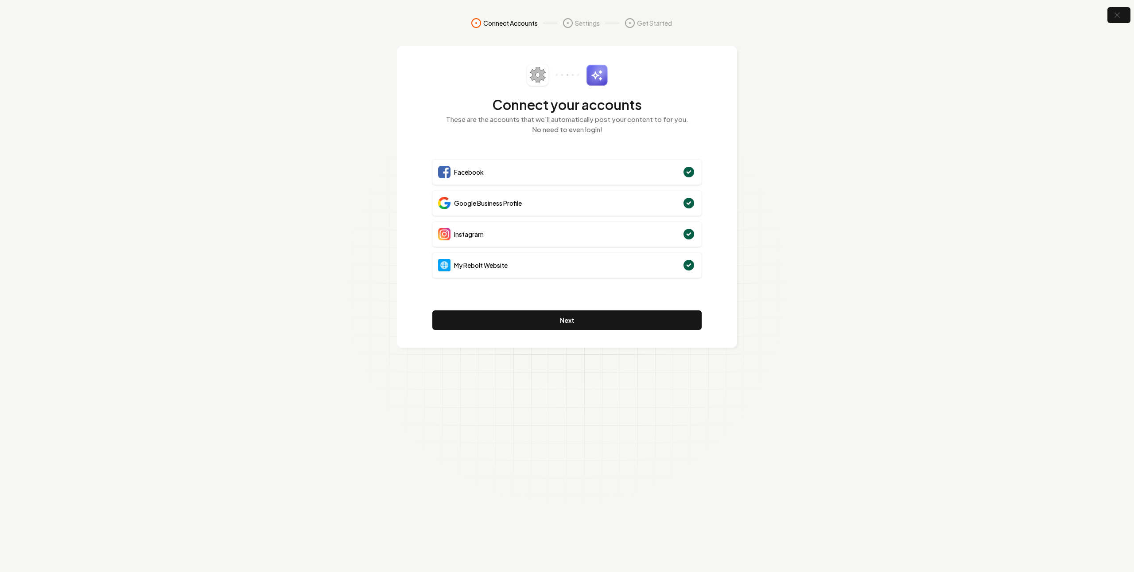
click at [728, 218] on div "Connect your accounts These are the accounts that we'll automatically post your…" at bounding box center [567, 196] width 340 height 301
click at [649, 312] on button "Next" at bounding box center [567, 319] width 269 height 19
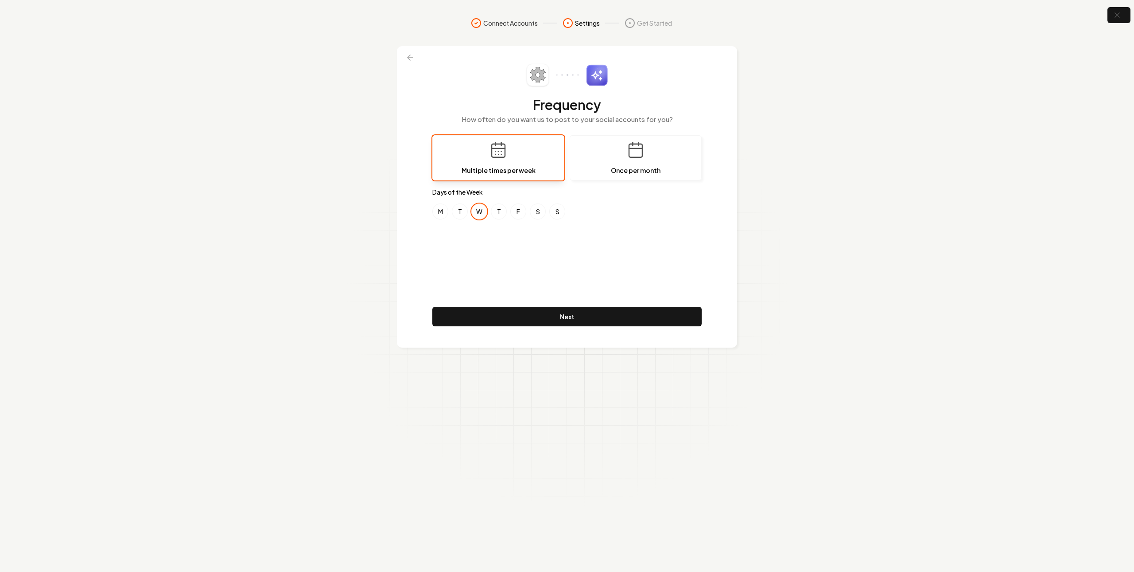
drag, startPoint x: 465, startPoint y: 210, endPoint x: 475, endPoint y: 204, distance: 12.3
click at [465, 210] on button "T" at bounding box center [460, 211] width 16 height 16
click at [477, 204] on button "W" at bounding box center [479, 211] width 16 height 16
click at [516, 207] on button "F" at bounding box center [518, 211] width 16 height 16
click at [873, 116] on section "Connect Accounts Settings Get Started Frequency How often do you want us to pos…" at bounding box center [567, 286] width 1134 height 572
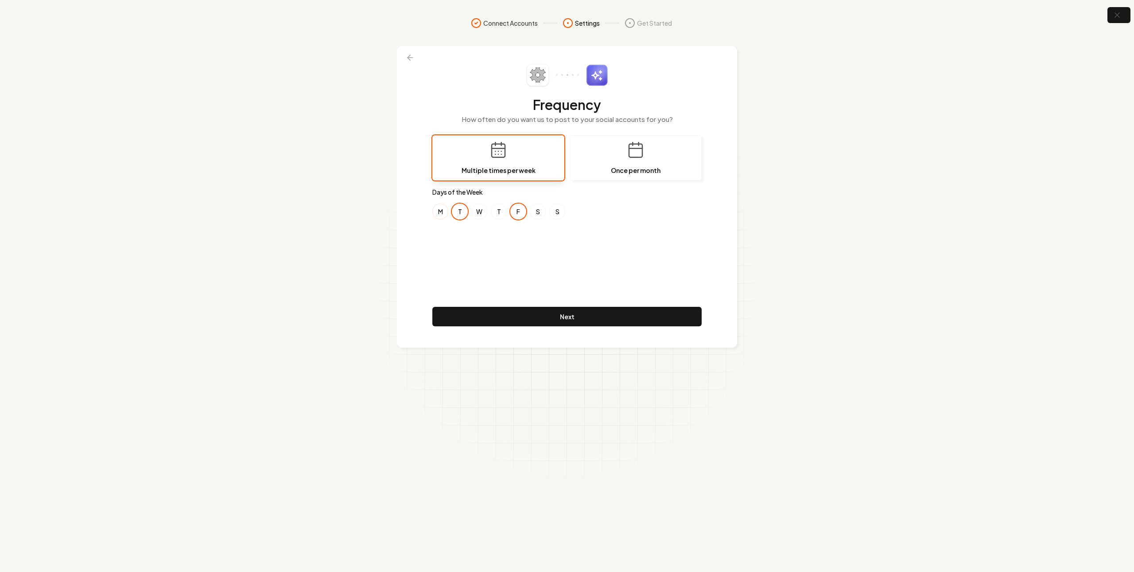
click at [441, 213] on button "M" at bounding box center [441, 211] width 16 height 16
drag, startPoint x: 455, startPoint y: 210, endPoint x: 478, endPoint y: 211, distance: 22.6
click at [455, 210] on button "T" at bounding box center [460, 211] width 16 height 16
click at [478, 211] on button "W" at bounding box center [479, 211] width 16 height 16
click at [547, 321] on button "Next" at bounding box center [567, 316] width 269 height 19
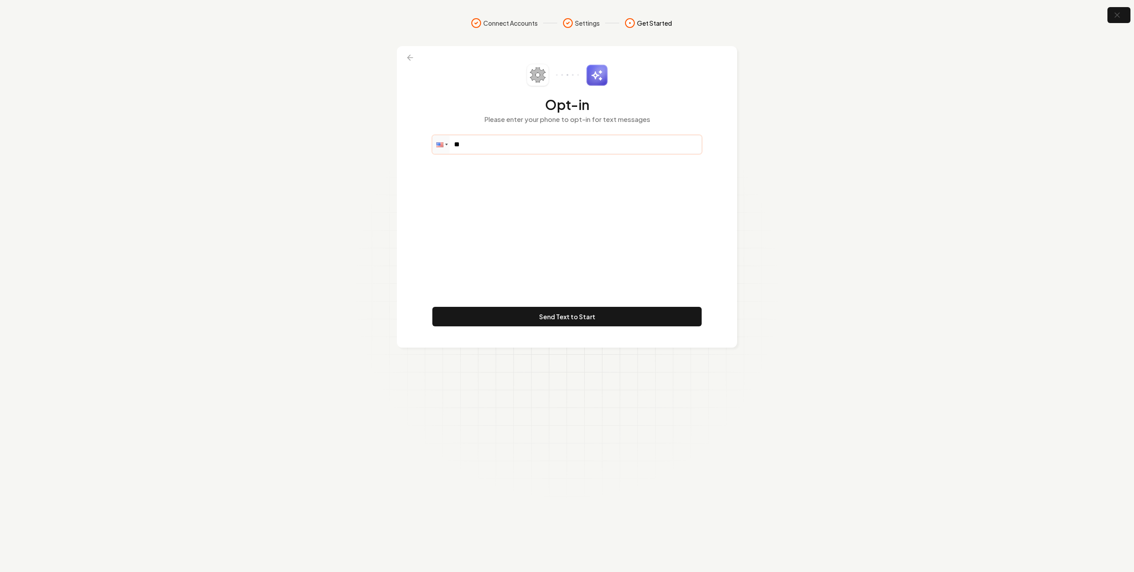
click at [561, 145] on input "**" at bounding box center [567, 145] width 269 height 18
paste input "**********"
type input "**********"
click at [570, 319] on button "Send Text to Start" at bounding box center [567, 316] width 269 height 19
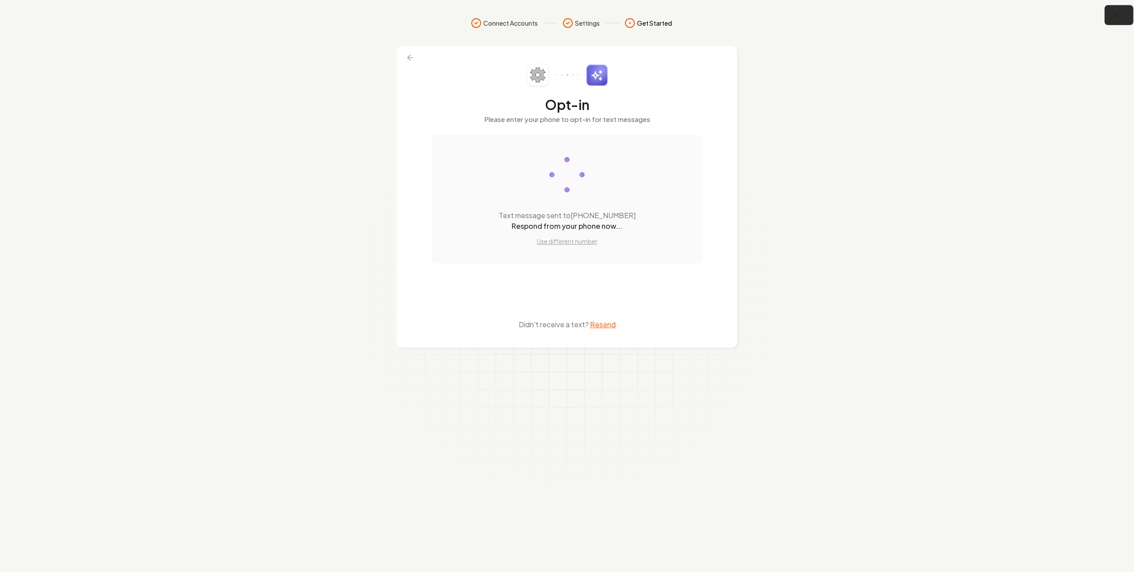
click at [1112, 15] on icon "button" at bounding box center [1117, 15] width 11 height 11
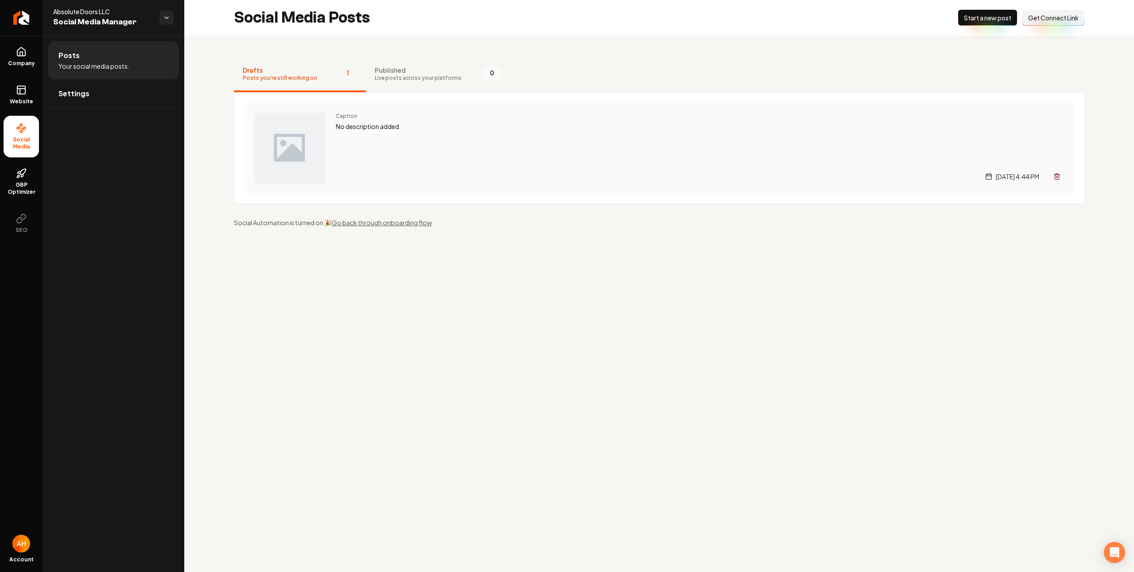
click at [444, 157] on div "Caption No description added [DATE] 4:44 PM" at bounding box center [700, 148] width 729 height 71
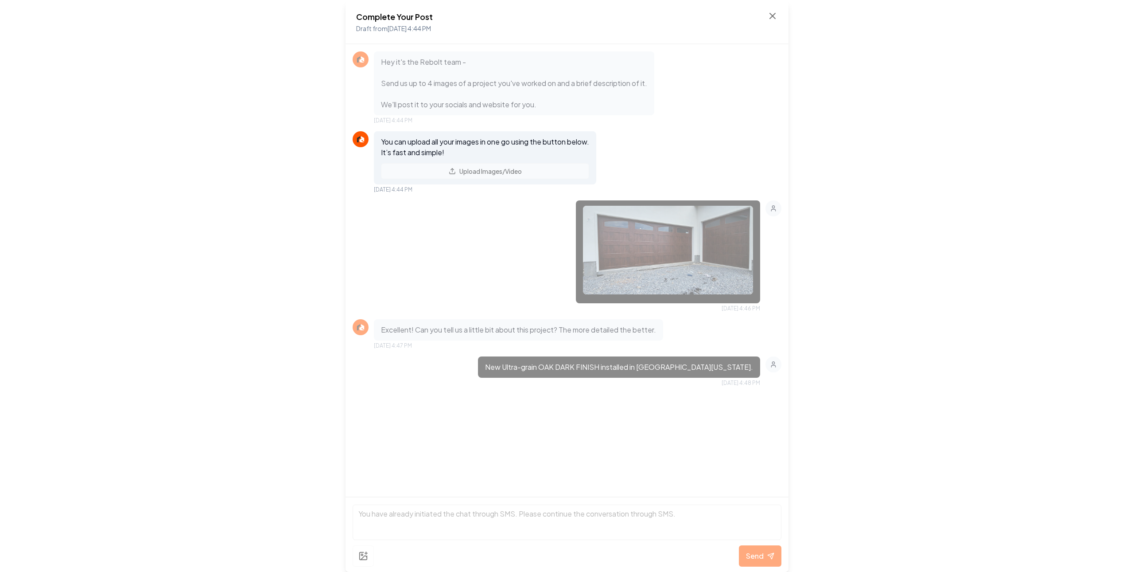
click at [845, 183] on div "Complete Your Post Draft from [DATE] 4:44 PM Hey it's the Rebolt team - Send us…" at bounding box center [567, 286] width 1134 height 572
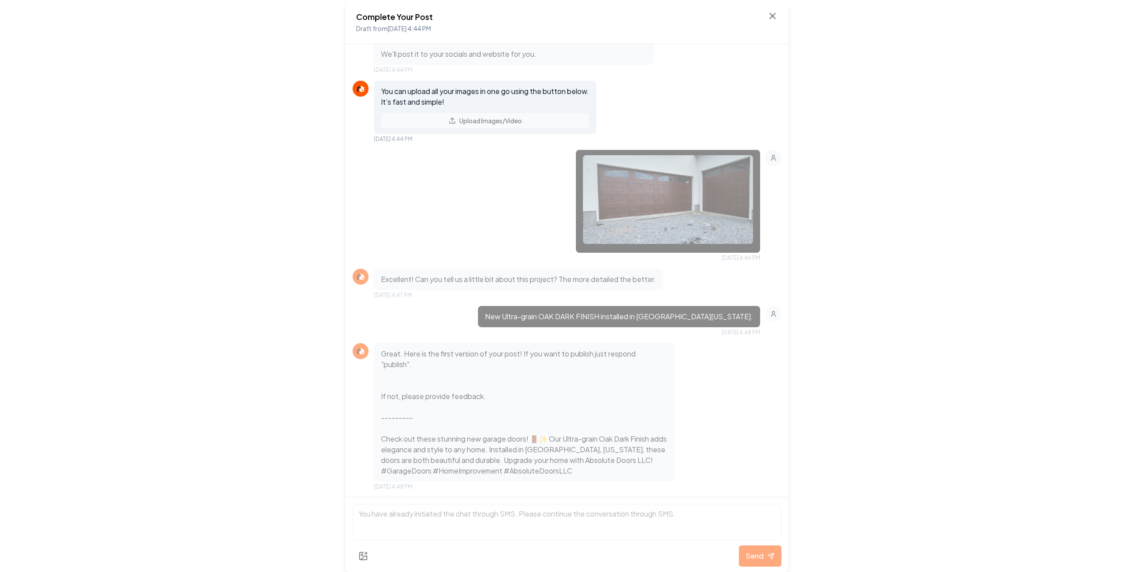
scroll to position [51, 0]
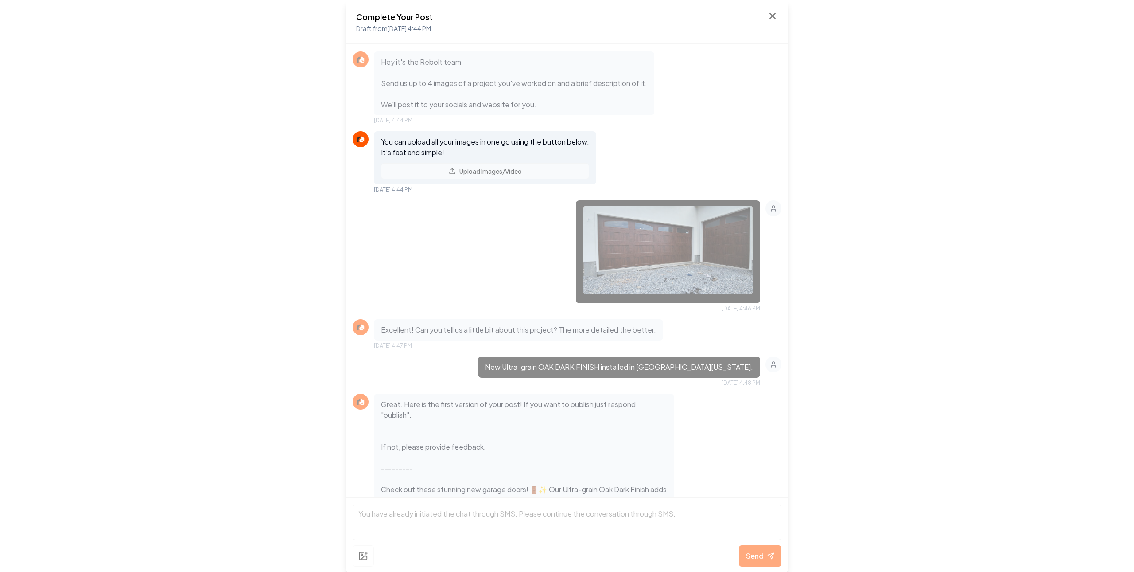
scroll to position [51, 0]
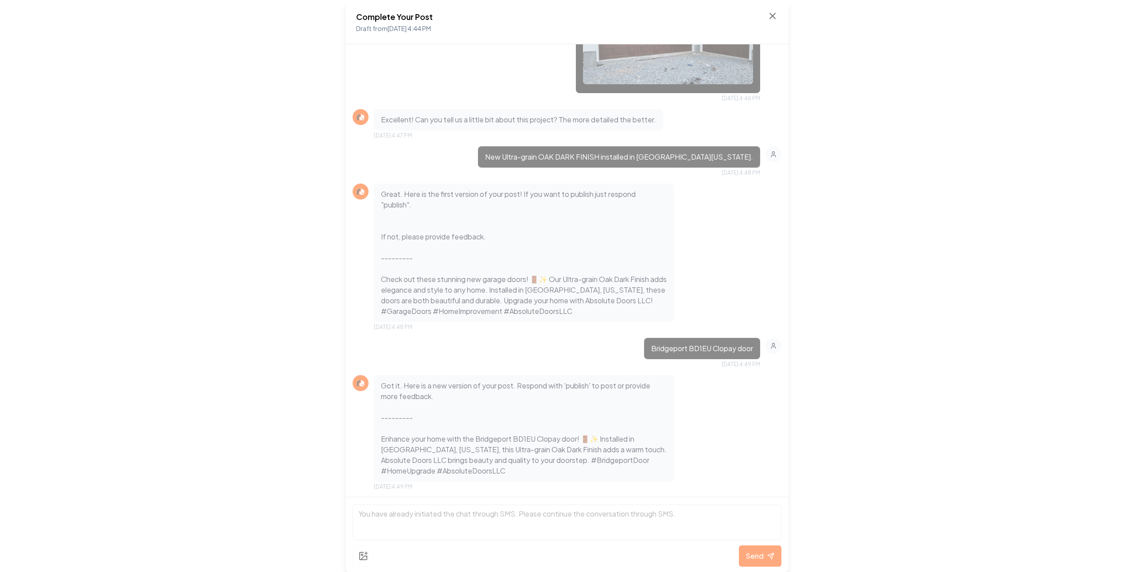
click at [927, 120] on div "Complete Your Post Draft from [DATE] 4:44 PM Hey it's the Rebolt team - Send us…" at bounding box center [567, 286] width 1134 height 572
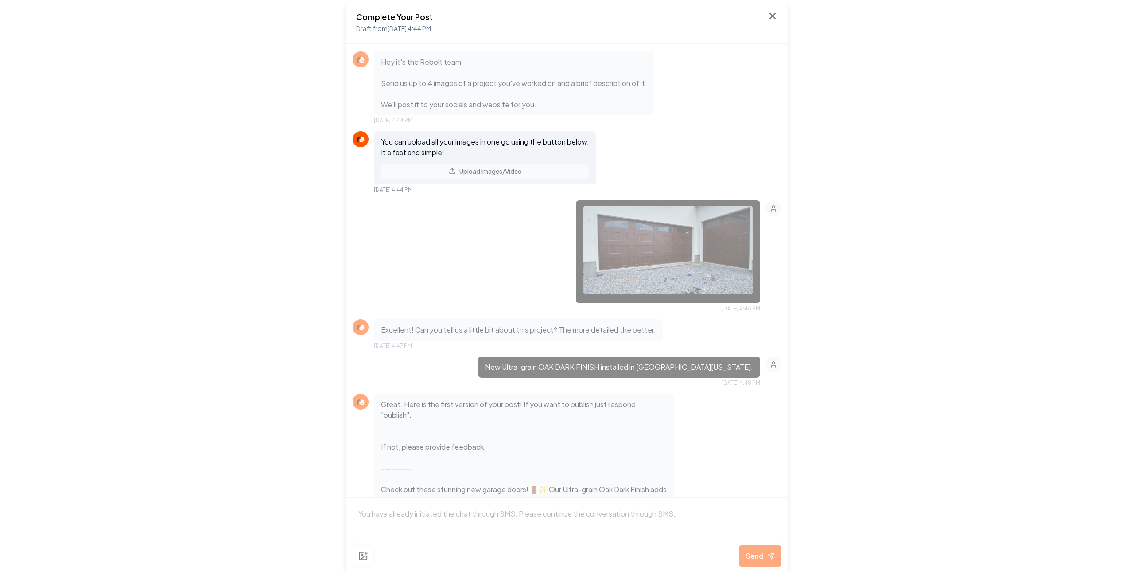
scroll to position [247, 0]
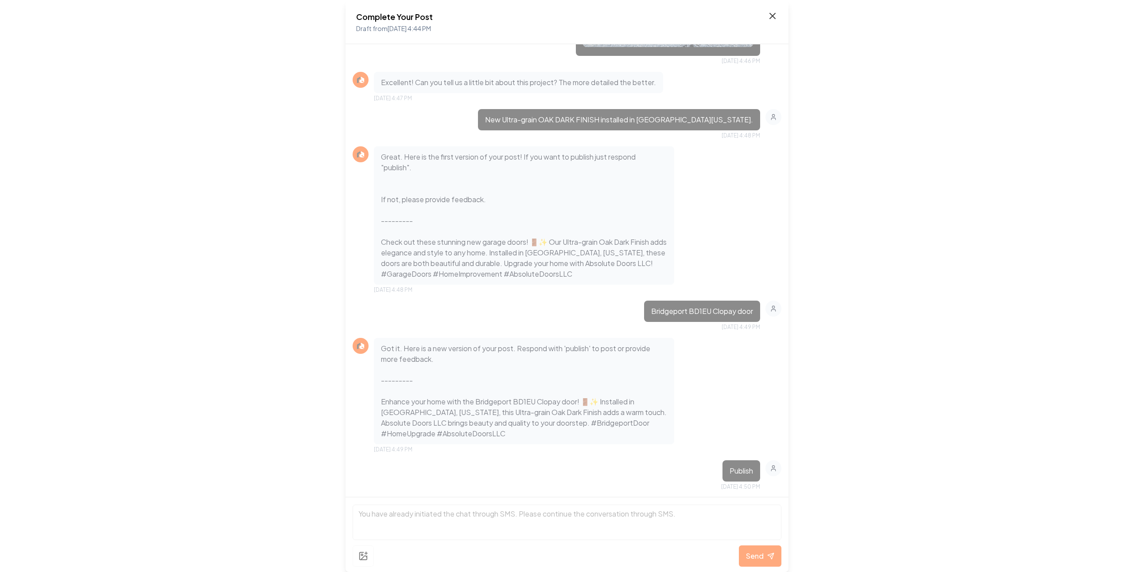
click at [772, 17] on icon at bounding box center [773, 16] width 11 height 11
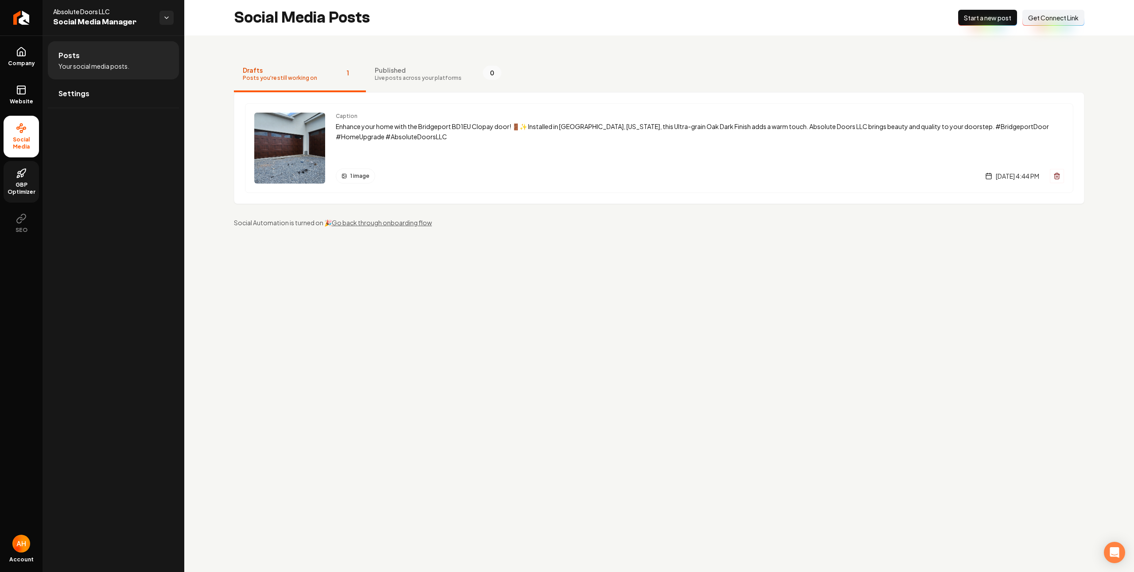
click at [16, 180] on link "GBP Optimizer" at bounding box center [21, 182] width 35 height 42
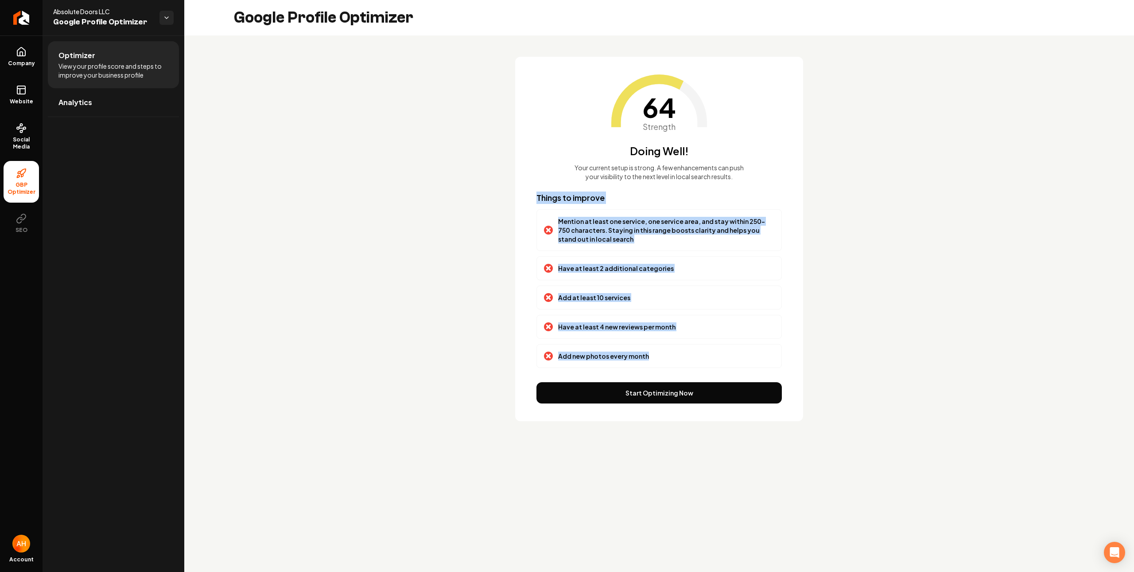
drag, startPoint x: 663, startPoint y: 327, endPoint x: 564, endPoint y: 214, distance: 149.7
click at [534, 195] on div "64 Strength Doing Well! Your current setup is strong. A few enhancements can pu…" at bounding box center [659, 239] width 288 height 364
click at [607, 270] on p "Have at least 2 additional categories" at bounding box center [616, 268] width 116 height 9
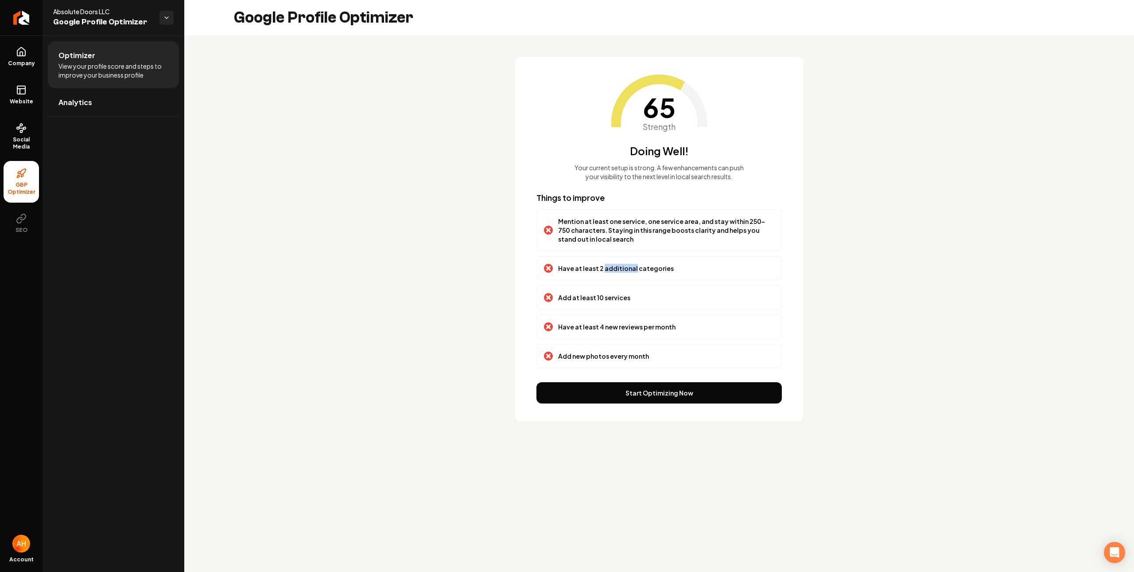
click at [607, 270] on p "Have at least 2 additional categories" at bounding box center [616, 268] width 116 height 9
click at [607, 302] on div "Add at least 10 services" at bounding box center [659, 297] width 245 height 24
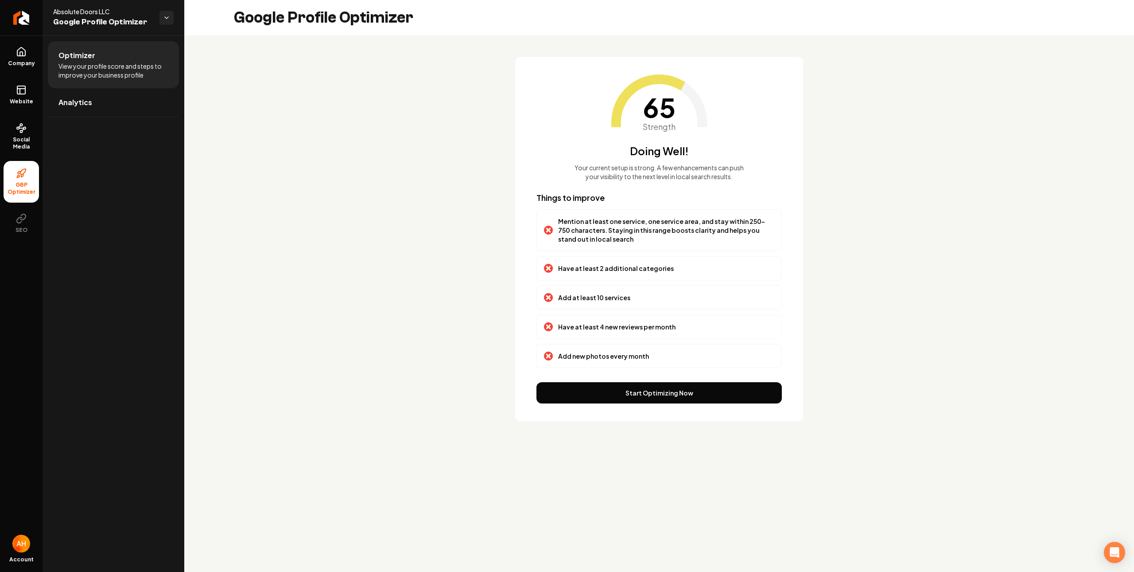
click at [614, 221] on p "Mention at least one service, one service area, and stay within 250-750 charact…" at bounding box center [666, 230] width 216 height 27
click at [681, 234] on p "Mention at least one service, one service area, and stay within 250-750 charact…" at bounding box center [666, 230] width 216 height 27
click at [26, 130] on icon at bounding box center [21, 128] width 11 height 11
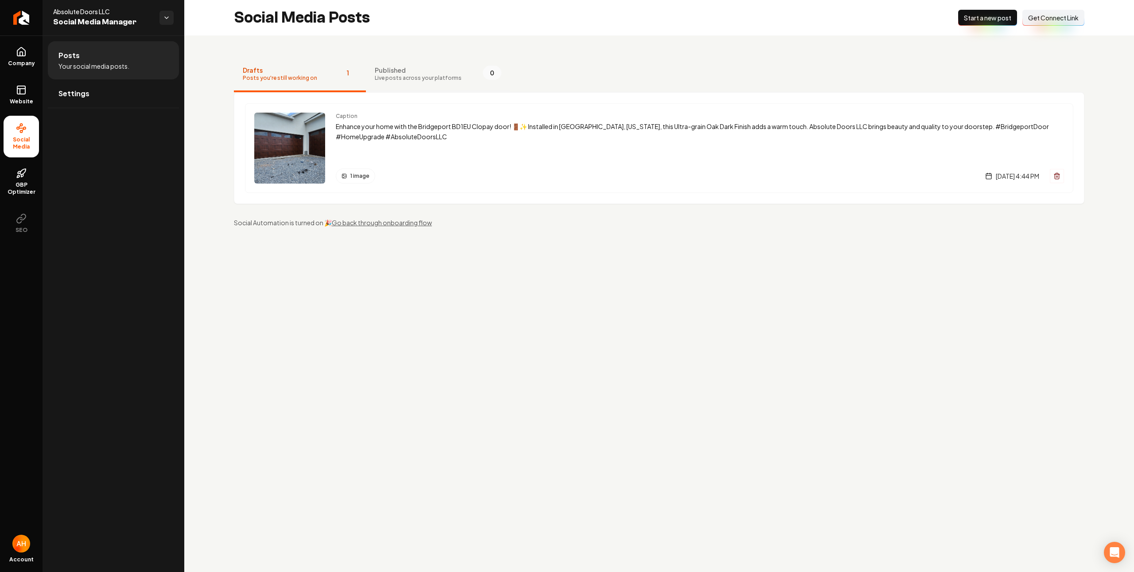
click at [413, 78] on span "Live posts across your platforms" at bounding box center [418, 77] width 87 height 7
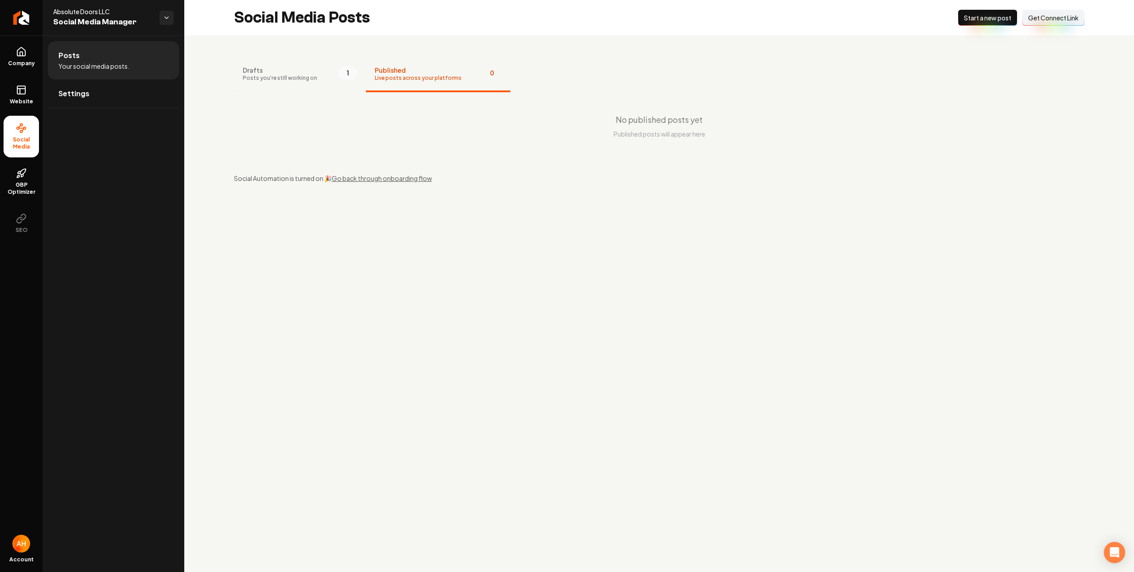
click at [339, 69] on span "1" at bounding box center [348, 73] width 19 height 14
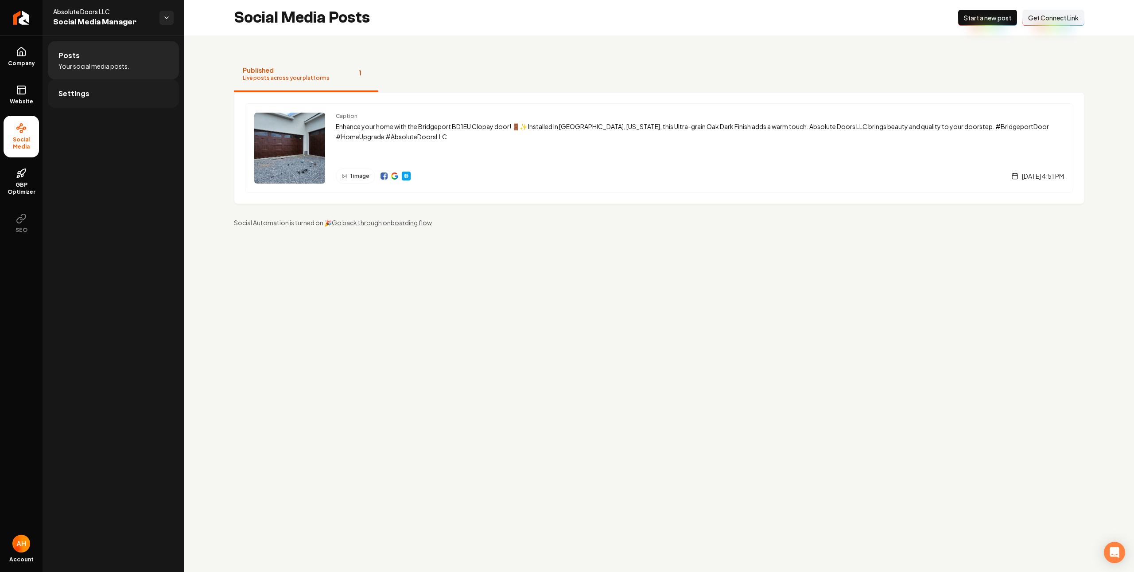
click at [153, 103] on link "Settings" at bounding box center [113, 93] width 131 height 28
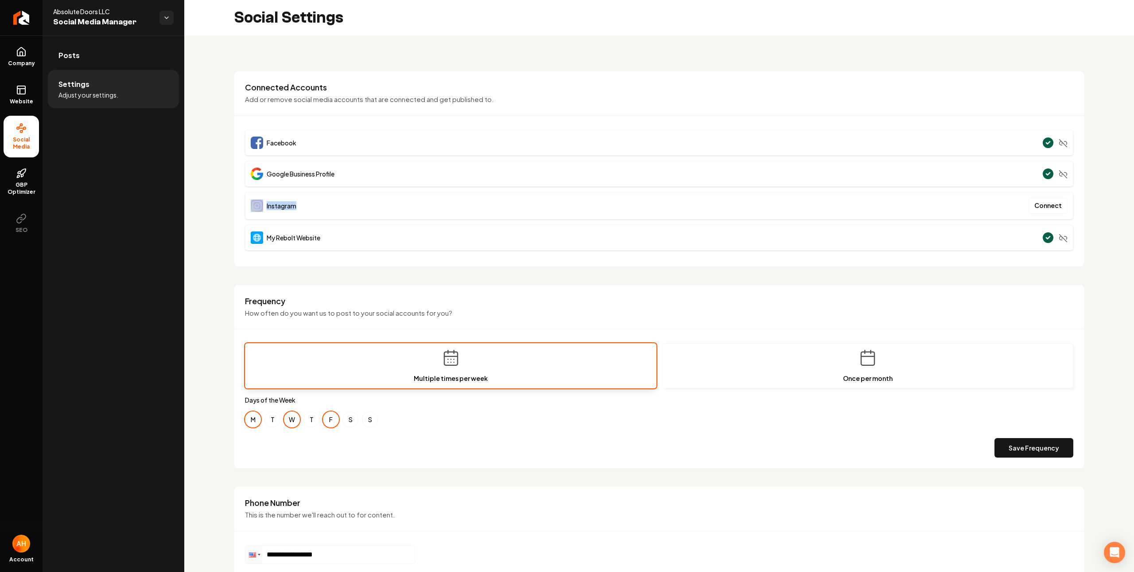
drag, startPoint x: 302, startPoint y: 210, endPoint x: 265, endPoint y: 204, distance: 36.9
click at [246, 206] on div "Instagram Connect" at bounding box center [659, 205] width 829 height 27
click at [279, 204] on span "Instagram" at bounding box center [282, 205] width 30 height 9
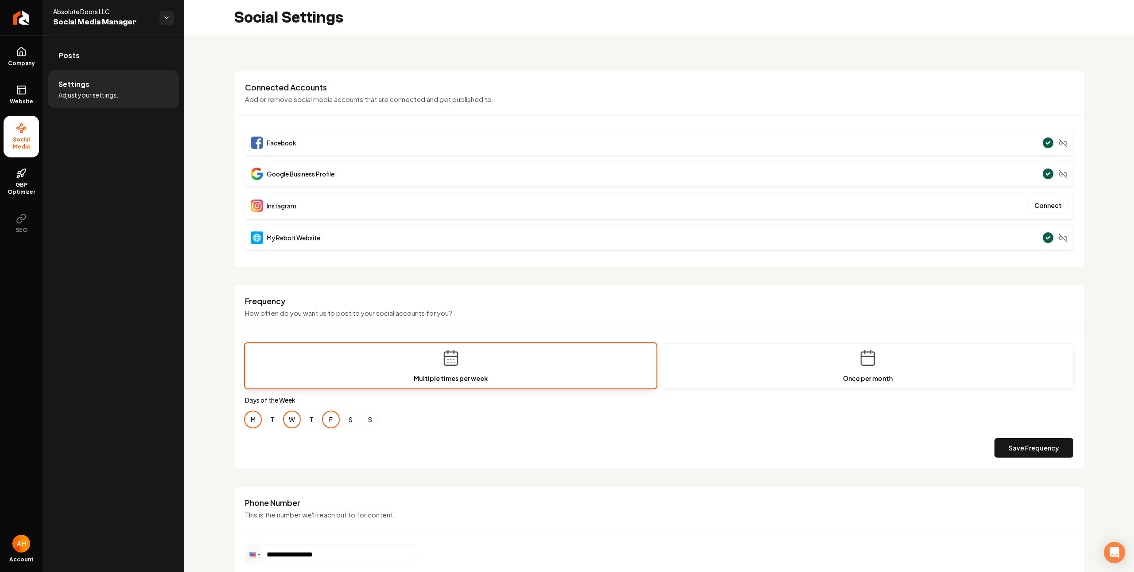
click at [602, 142] on div "Facebook" at bounding box center [659, 143] width 829 height 26
click at [24, 57] on link "Company" at bounding box center [21, 56] width 35 height 35
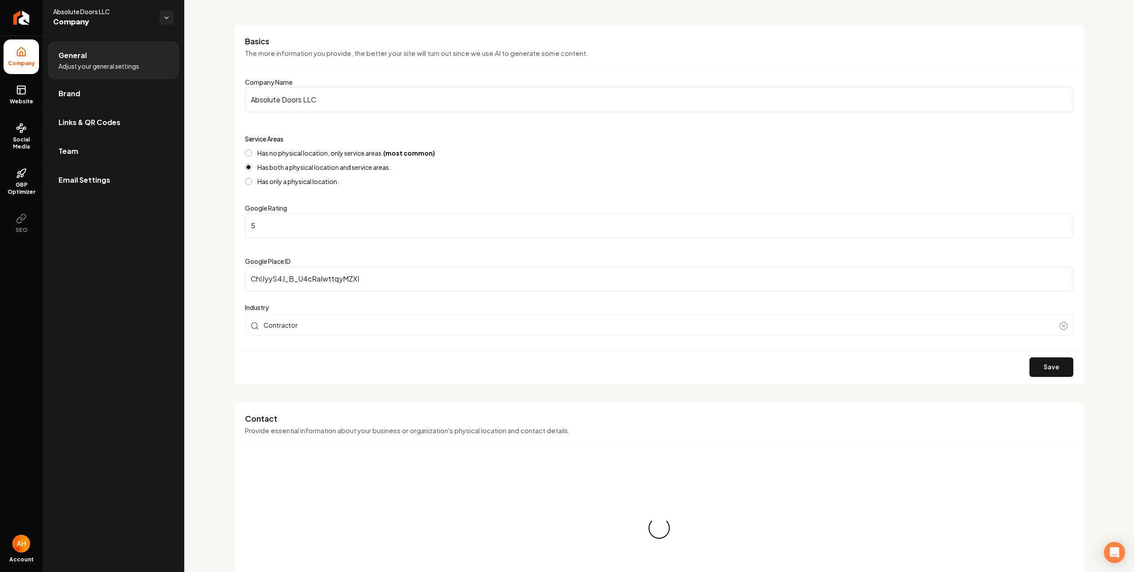
scroll to position [86, 0]
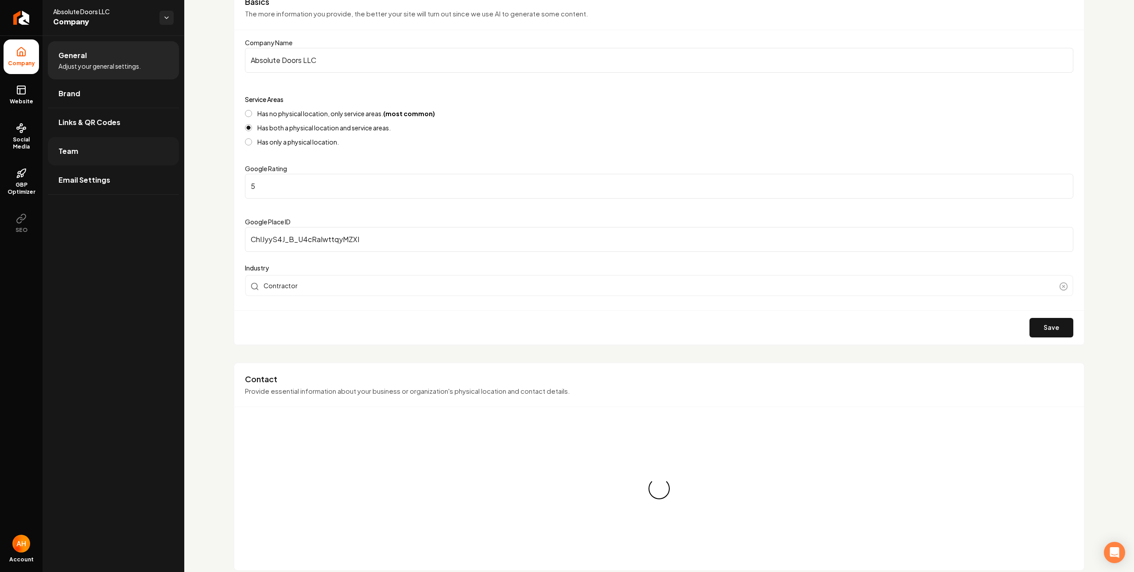
click at [162, 143] on link "Team" at bounding box center [113, 151] width 131 height 28
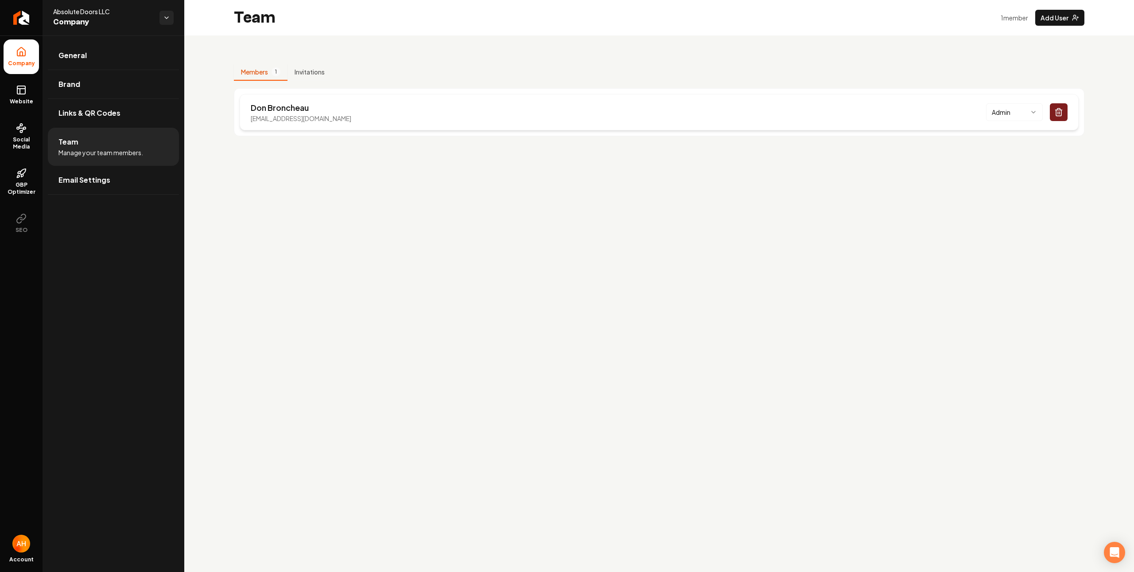
click at [292, 120] on p "[EMAIL_ADDRESS][DOMAIN_NAME]" at bounding box center [301, 118] width 101 height 9
click at [20, 129] on icon at bounding box center [21, 128] width 11 height 11
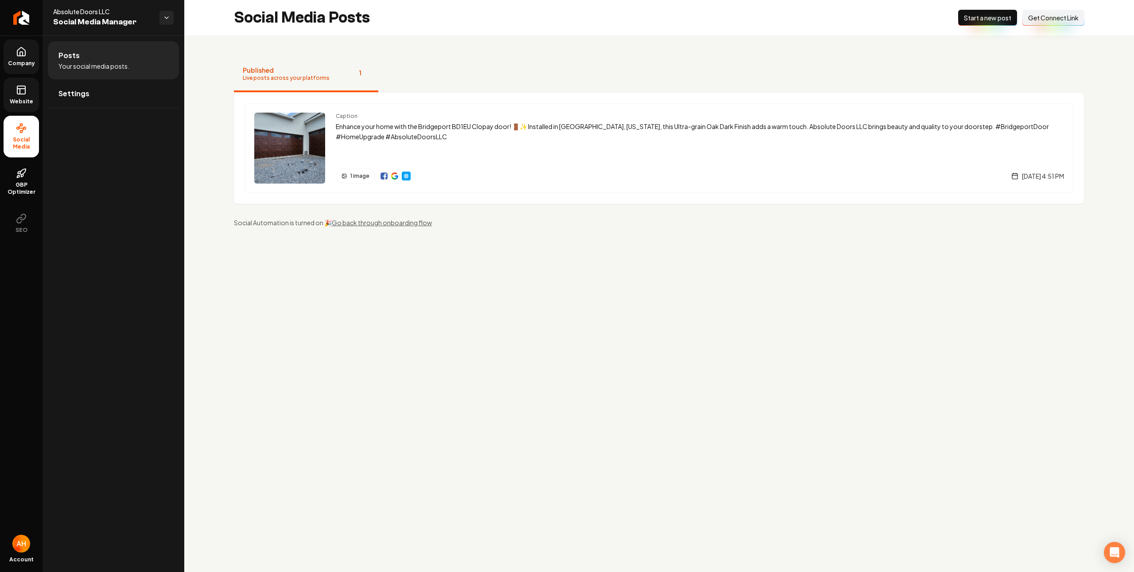
click at [22, 91] on icon at bounding box center [21, 90] width 11 height 11
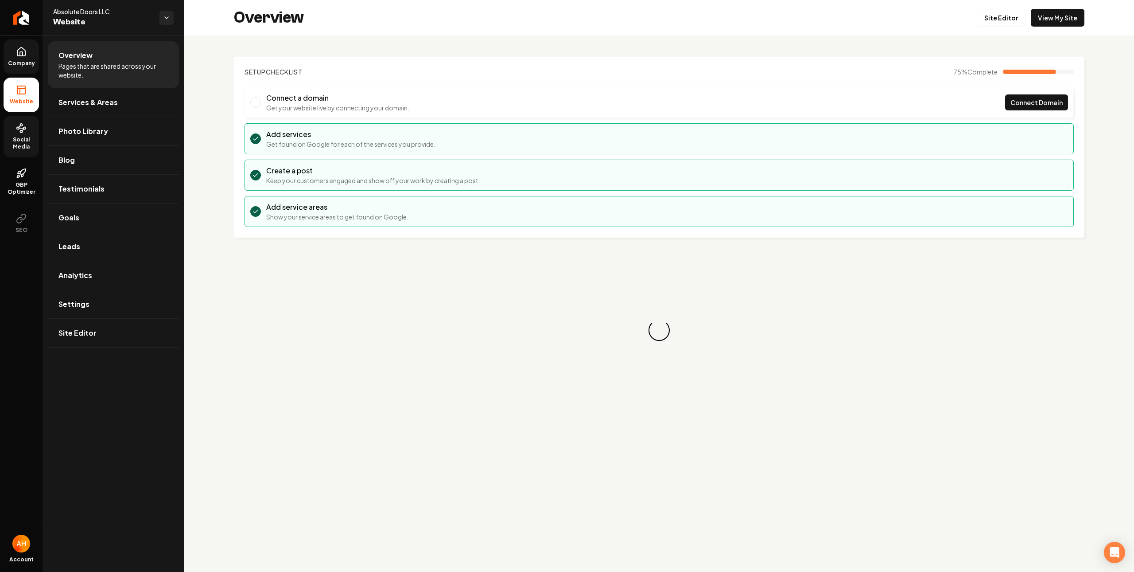
drag, startPoint x: 104, startPoint y: 306, endPoint x: 16, endPoint y: 273, distance: 94.4
click at [104, 307] on link "Settings" at bounding box center [113, 304] width 131 height 28
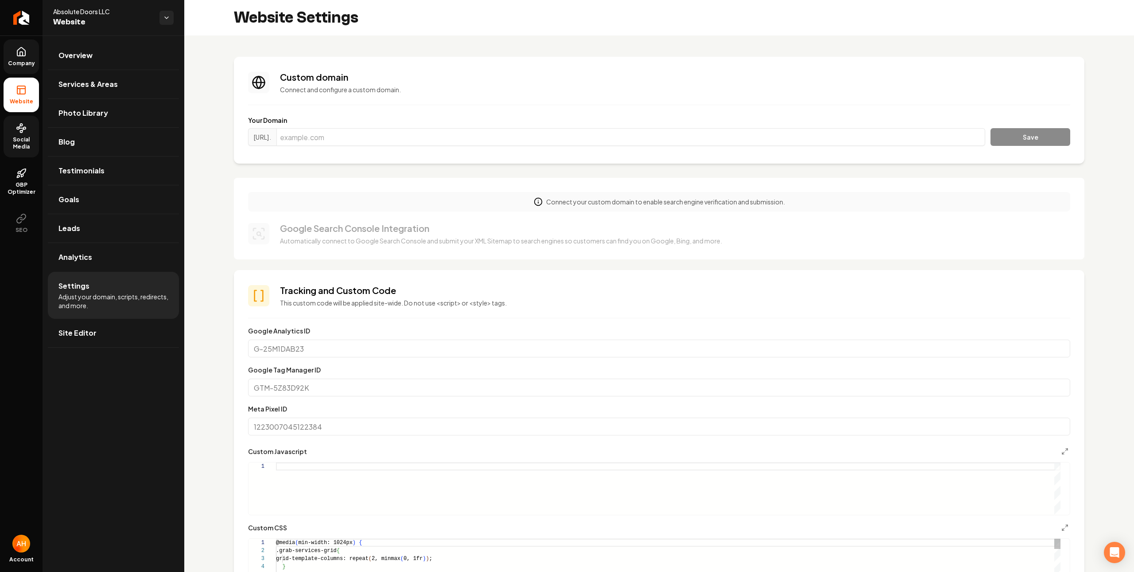
scroll to position [80, 0]
click at [509, 121] on label "Your Domain" at bounding box center [659, 120] width 822 height 9
click at [500, 138] on input "Main content area" at bounding box center [631, 137] width 709 height 18
paste input "absolutedoorsut.com"
type input "absolutedoorsut.com"
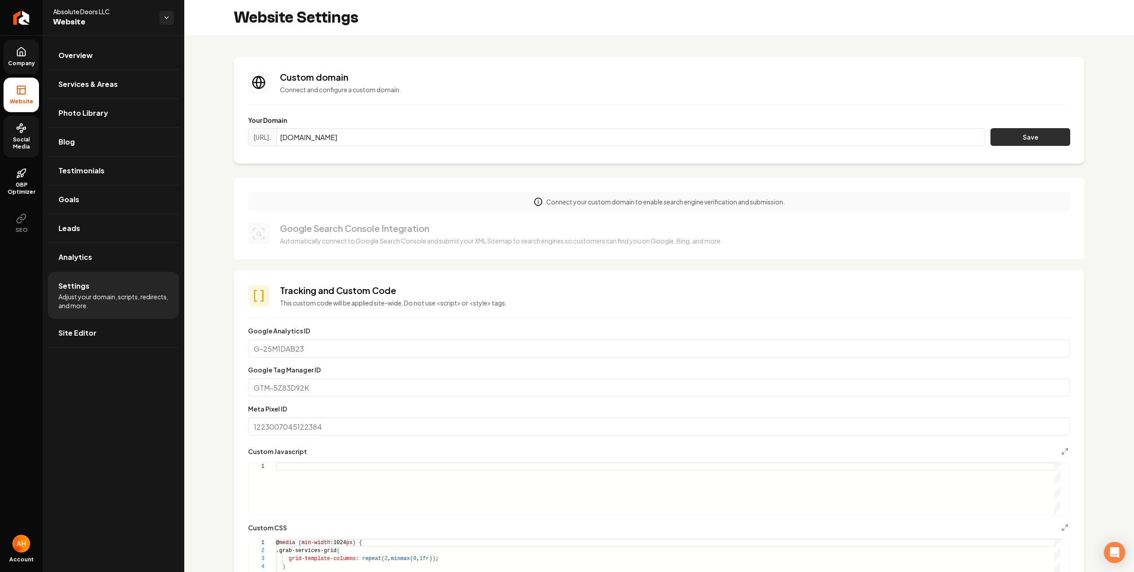
click at [1004, 137] on button "Save" at bounding box center [1031, 137] width 80 height 18
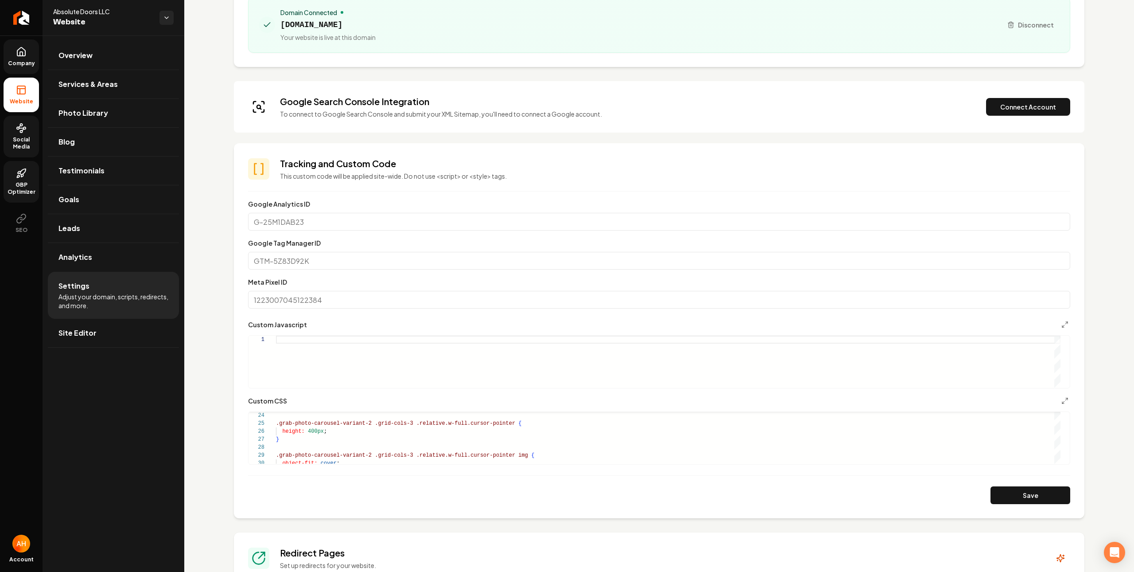
scroll to position [0, 0]
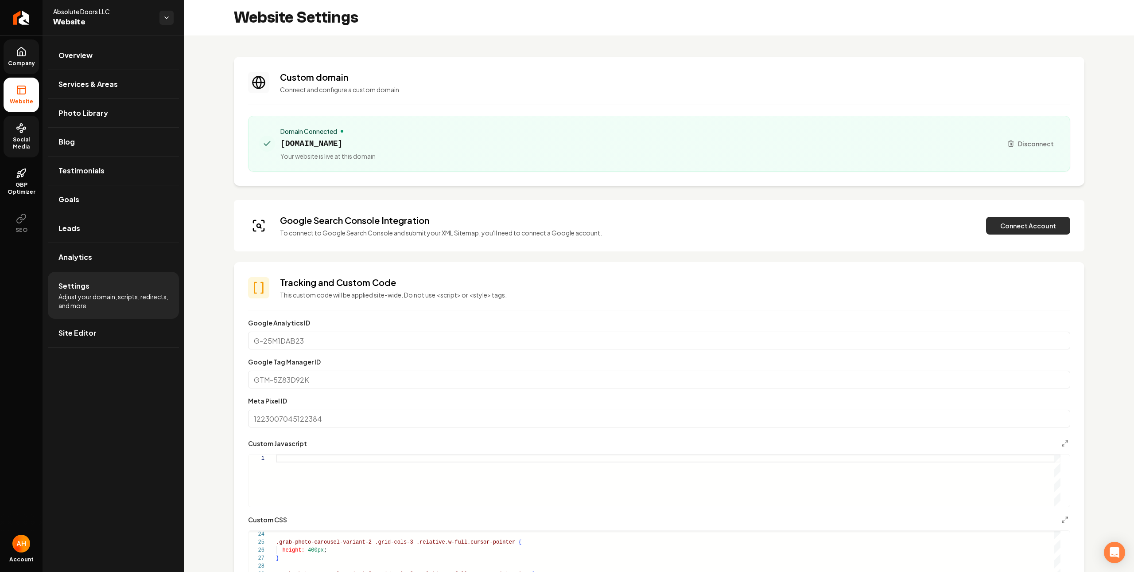
click at [1043, 224] on button "Connect Account" at bounding box center [1028, 226] width 84 height 18
click at [942, 225] on button "Verify & Submit" at bounding box center [966, 226] width 77 height 18
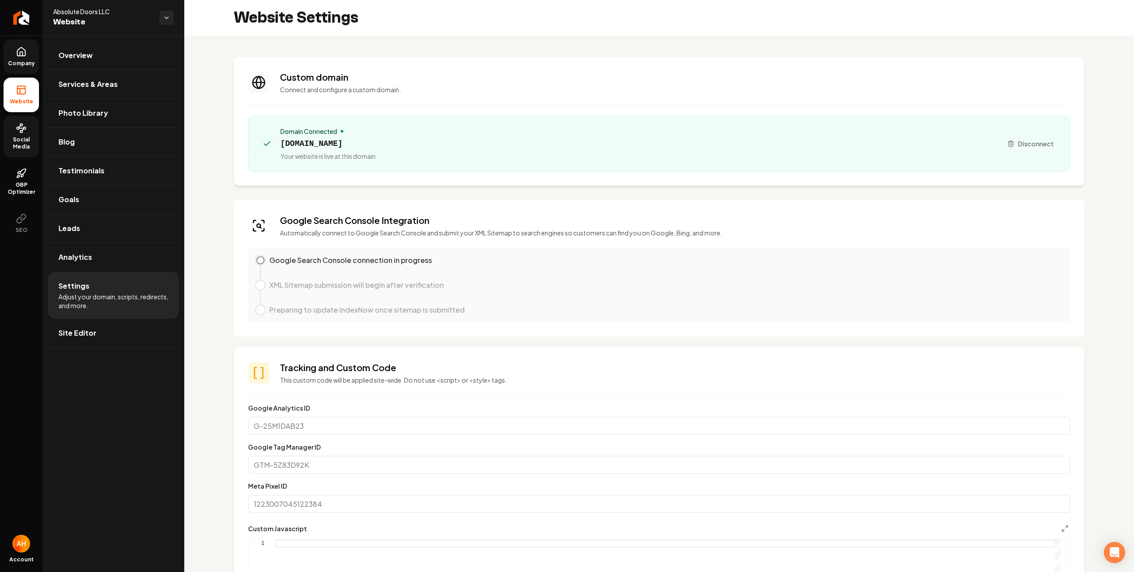
click at [440, 86] on p "Connect and configure a custom domain." at bounding box center [675, 89] width 791 height 9
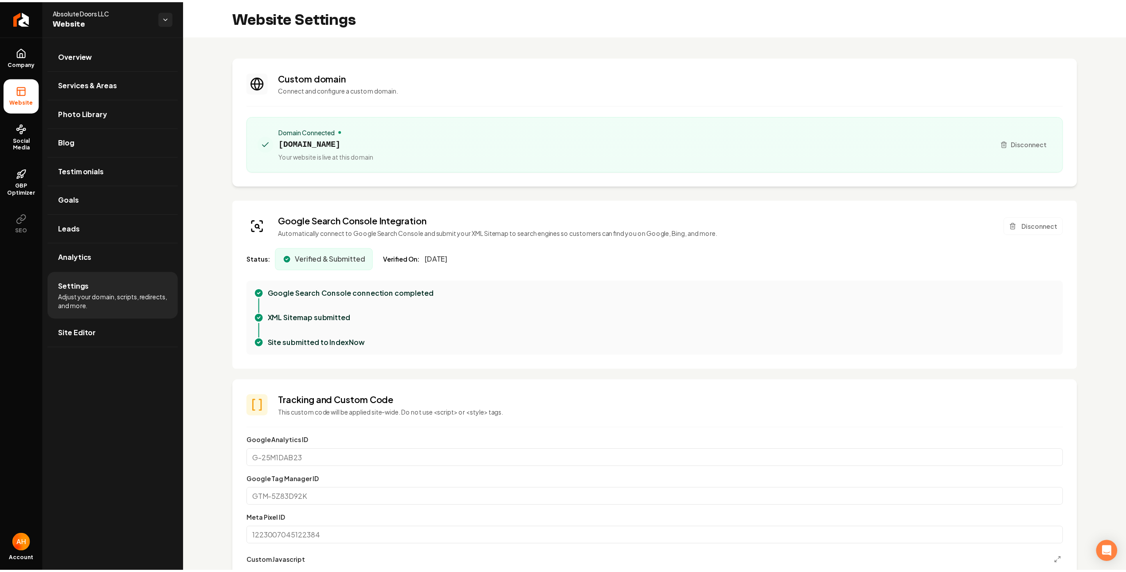
scroll to position [80, 0]
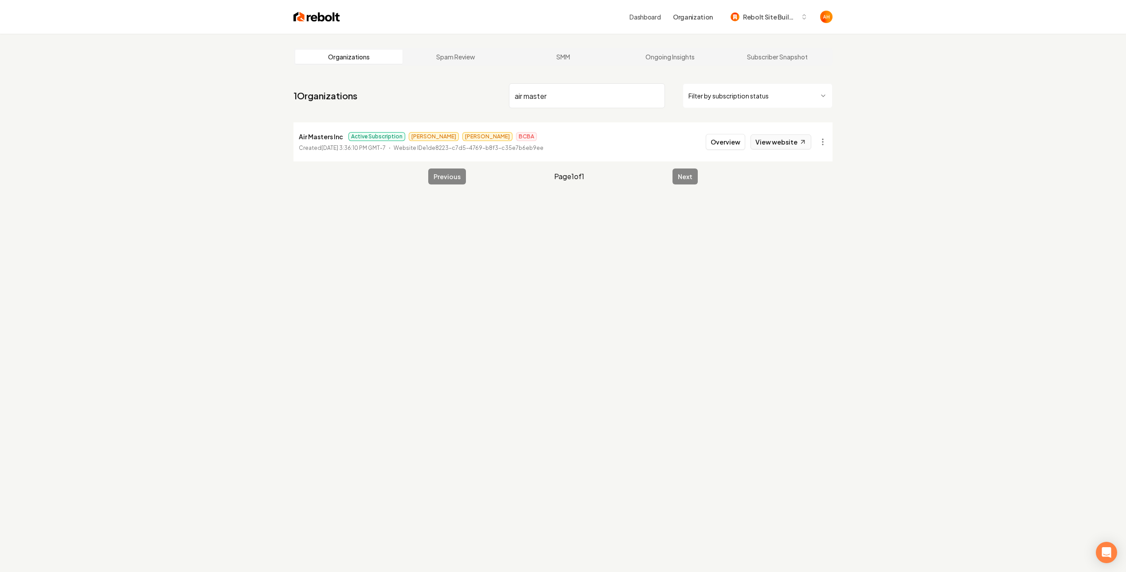
type input "air master"
click at [782, 146] on link "View website" at bounding box center [780, 141] width 61 height 15
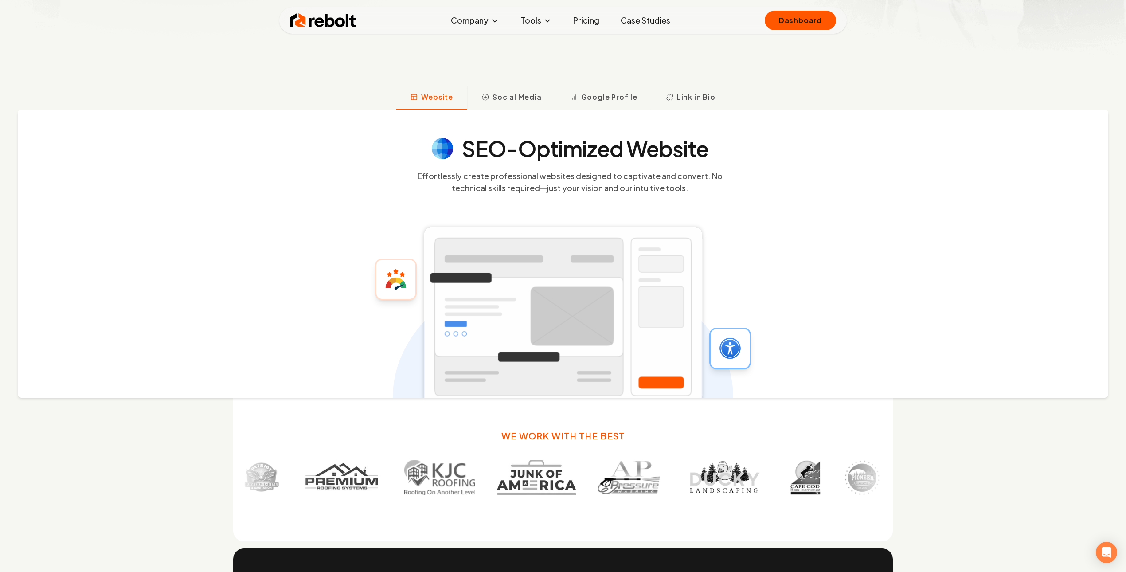
scroll to position [548, 0]
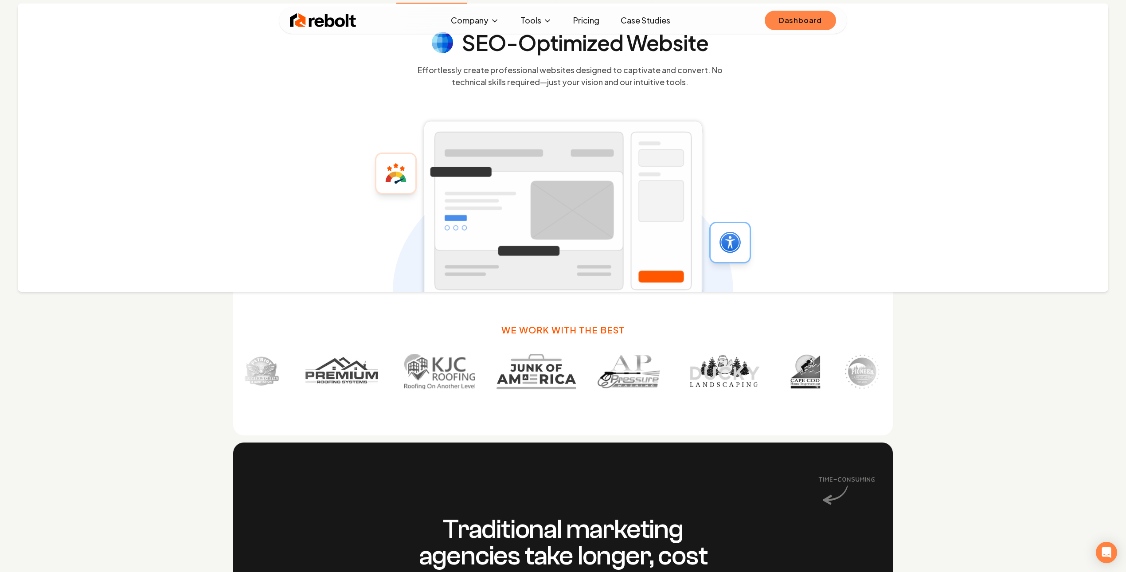
click at [786, 14] on link "Dashboard" at bounding box center [799, 20] width 71 height 19
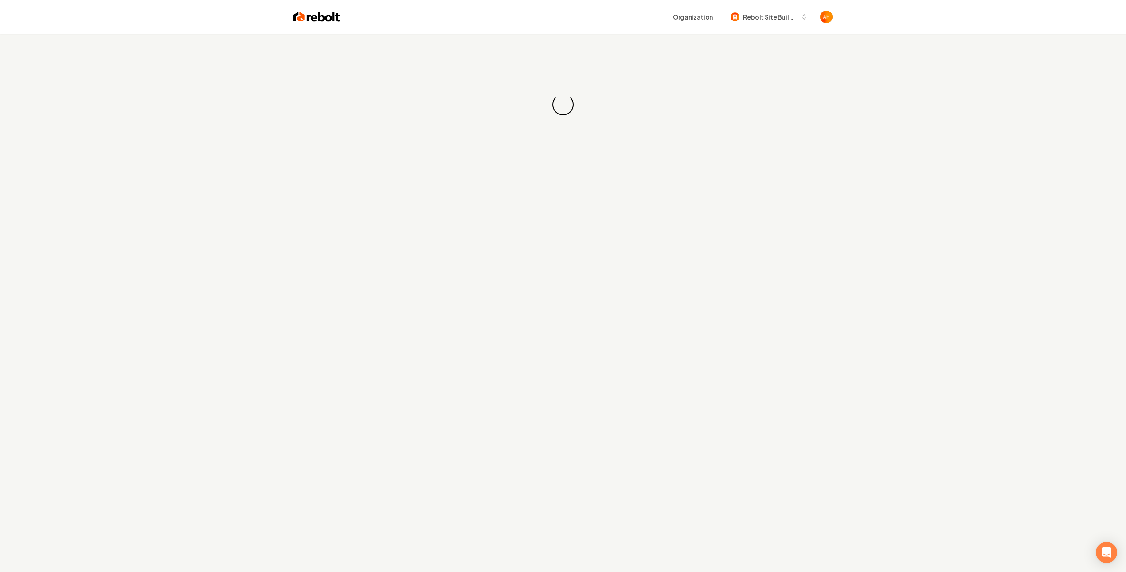
click at [554, 48] on div "Loading... Loading..." at bounding box center [563, 105] width 1126 height 142
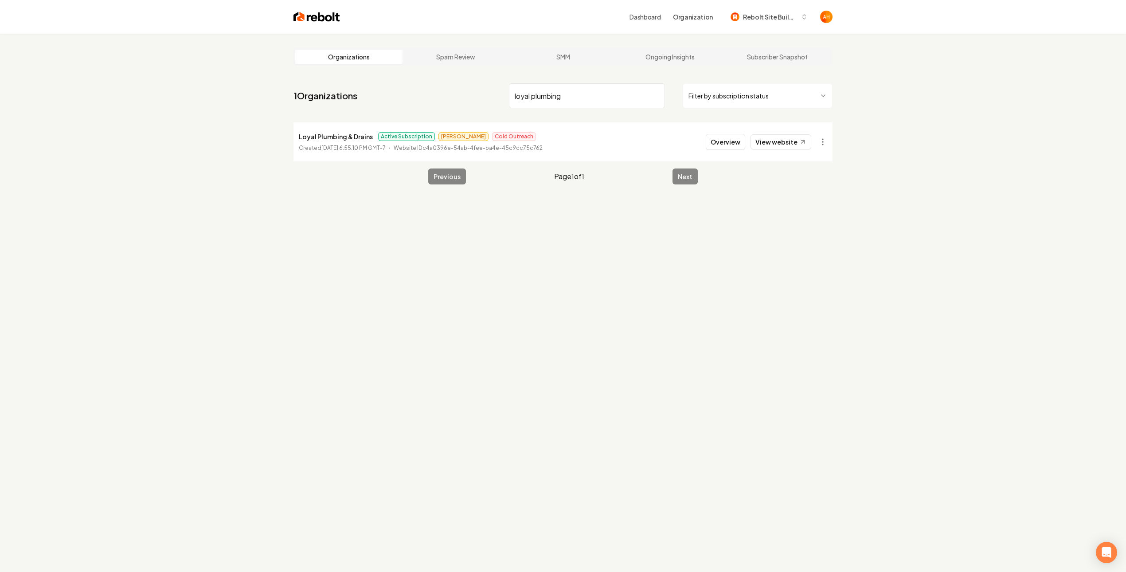
type input "loyal plumbing"
click at [705, 134] on button "Overview" at bounding box center [724, 142] width 39 height 16
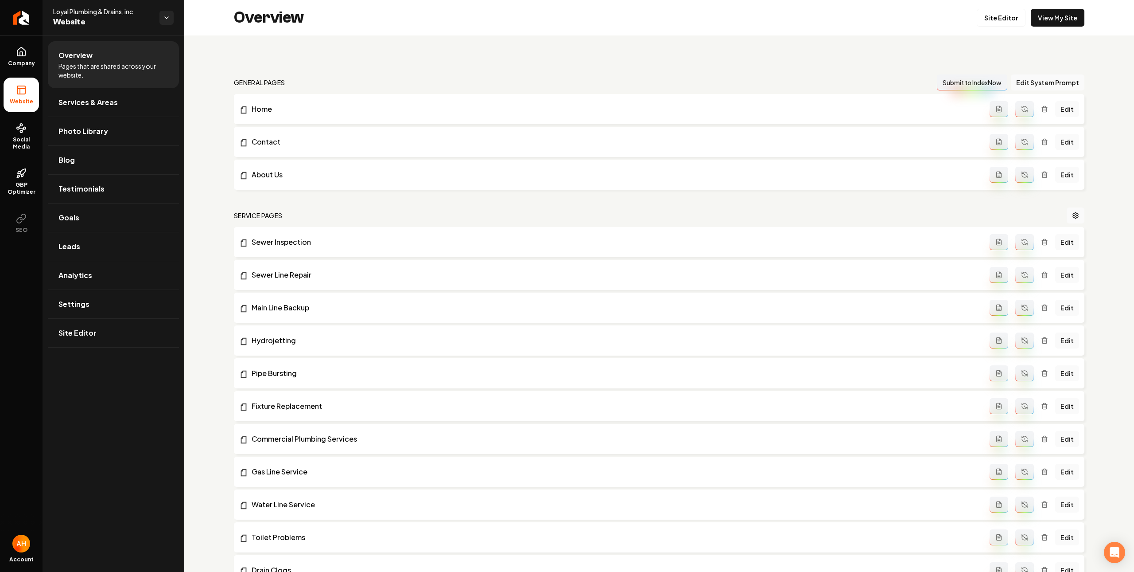
click link "Settings" at bounding box center [113, 304] width 131 height 28
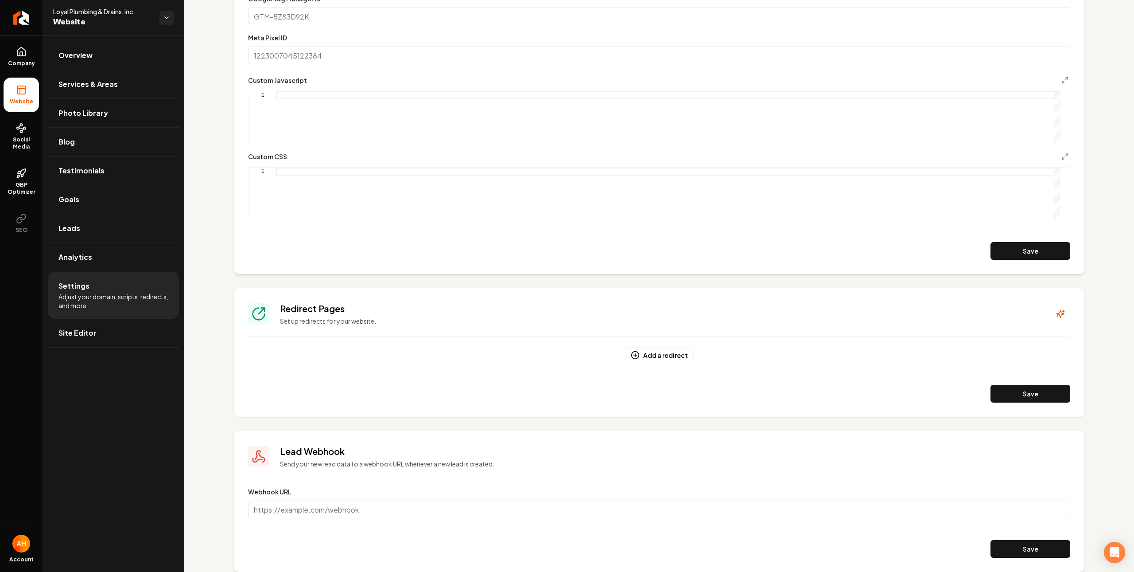
scroll to position [215, 0]
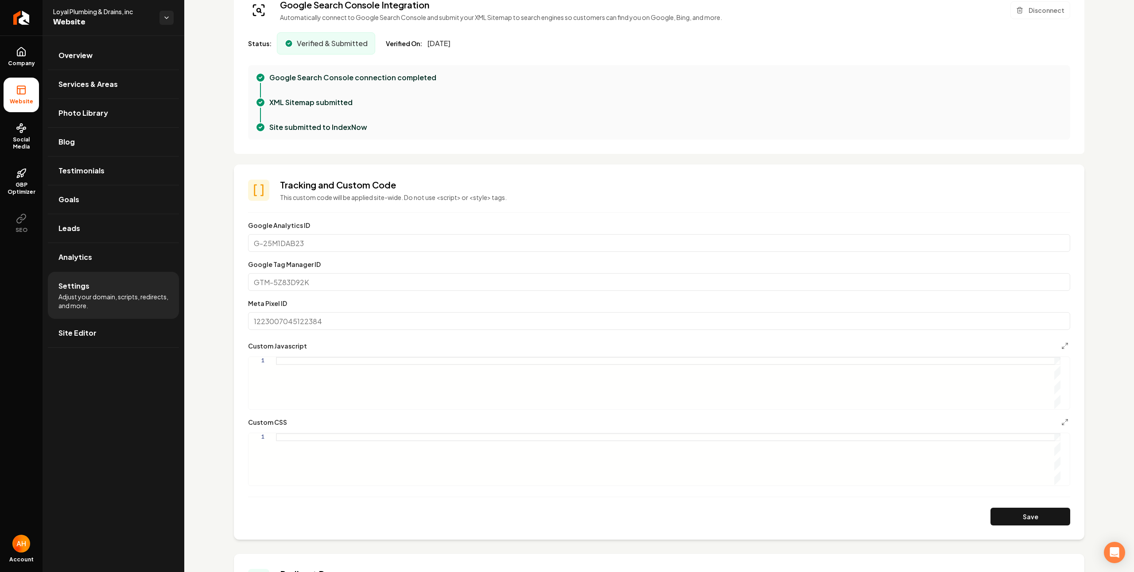
click at [339, 244] on input "Google Analytics ID" at bounding box center [659, 243] width 822 height 18
type input "G"
type input "G-E83GMH8MZY"
click at [1009, 520] on button "Save" at bounding box center [1031, 516] width 80 height 18
